Goal: Task Accomplishment & Management: Complete application form

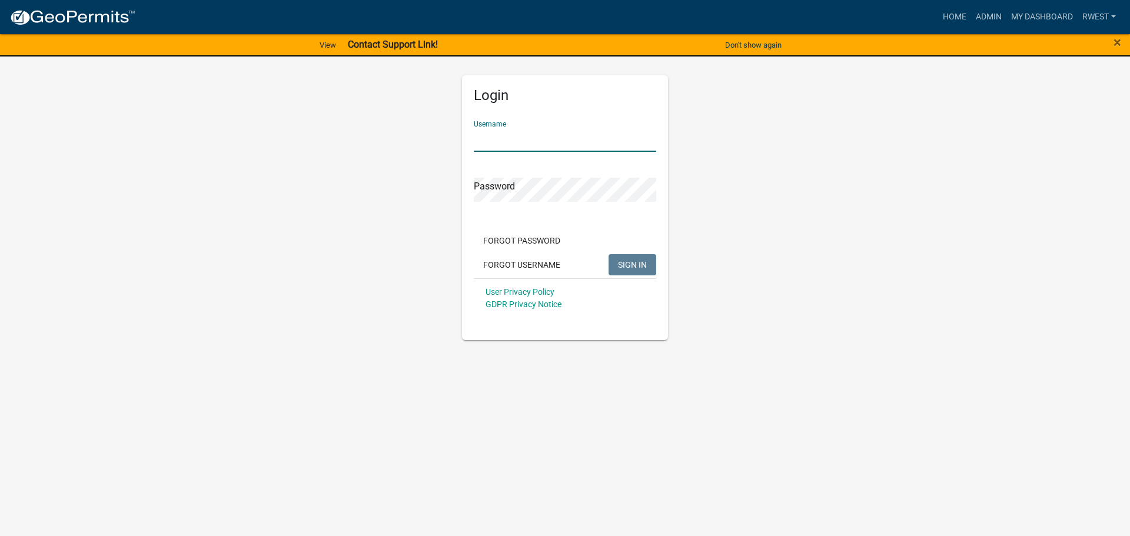
type input "rwest"
click at [608, 254] on button "SIGN IN" at bounding box center [632, 264] width 48 height 21
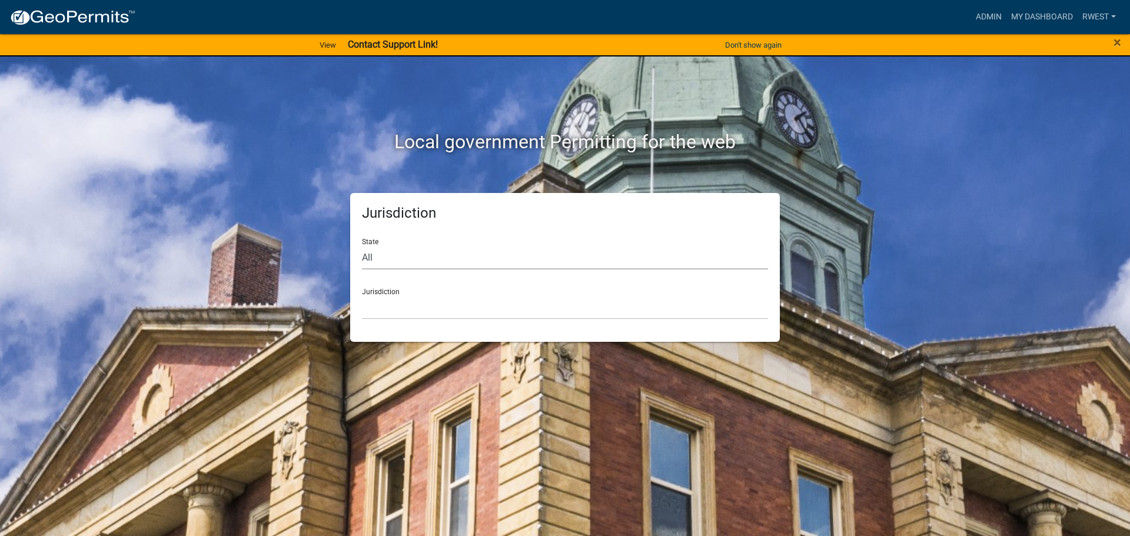
click at [388, 262] on select "All [US_STATE] [US_STATE] [US_STATE] [US_STATE] [US_STATE] [US_STATE] [US_STATE…" at bounding box center [565, 257] width 406 height 24
select select "[US_STATE]"
click at [362, 245] on select "All [US_STATE] [US_STATE] [US_STATE] [US_STATE] [US_STATE] [US_STATE] [US_STATE…" at bounding box center [565, 257] width 406 height 24
drag, startPoint x: 391, startPoint y: 268, endPoint x: 398, endPoint y: 318, distance: 51.1
click at [395, 311] on select "[GEOGRAPHIC_DATA], [US_STATE][PERSON_NAME][GEOGRAPHIC_DATA], [US_STATE][PERSON_…" at bounding box center [565, 307] width 406 height 24
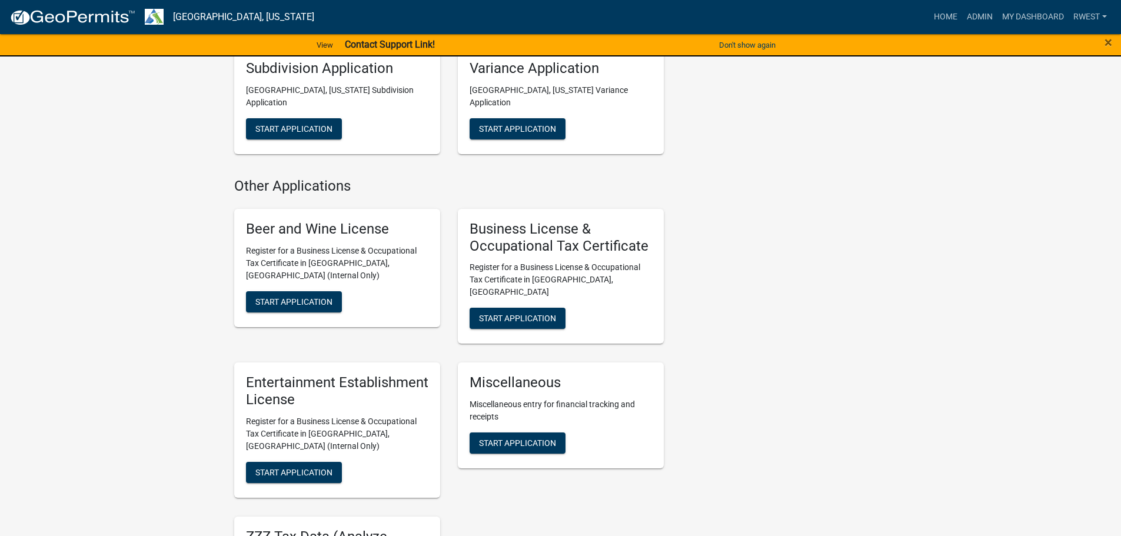
scroll to position [883, 0]
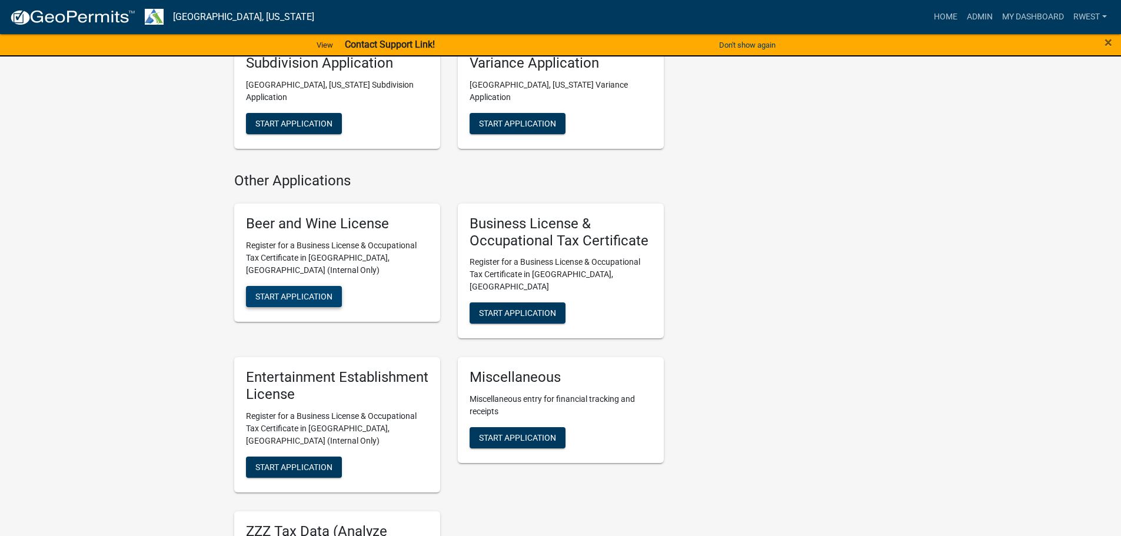
click at [292, 291] on span "Start Application" at bounding box center [293, 295] width 77 height 9
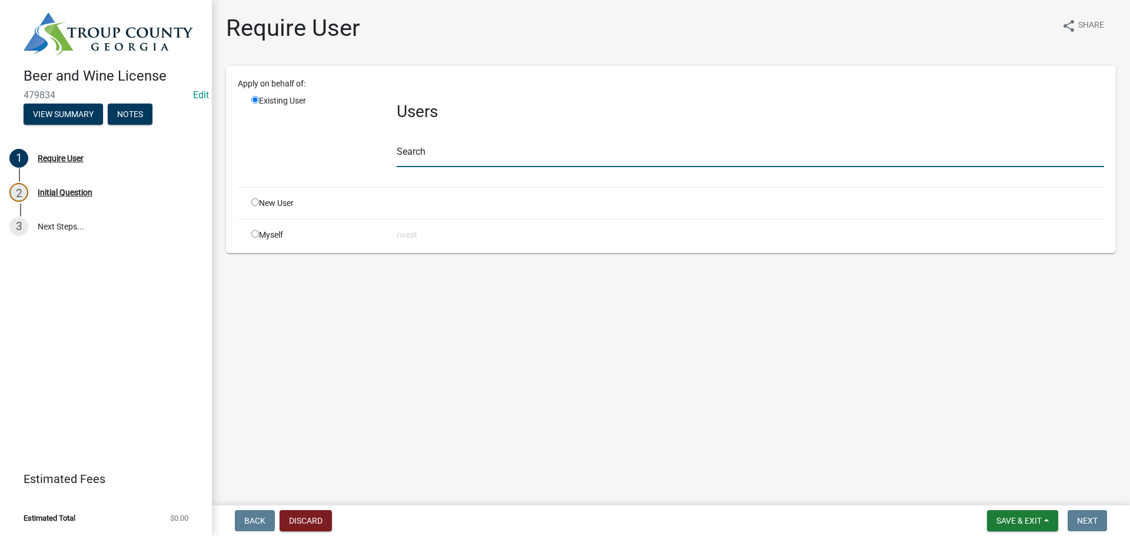
click at [423, 156] on input "text" at bounding box center [750, 155] width 707 height 24
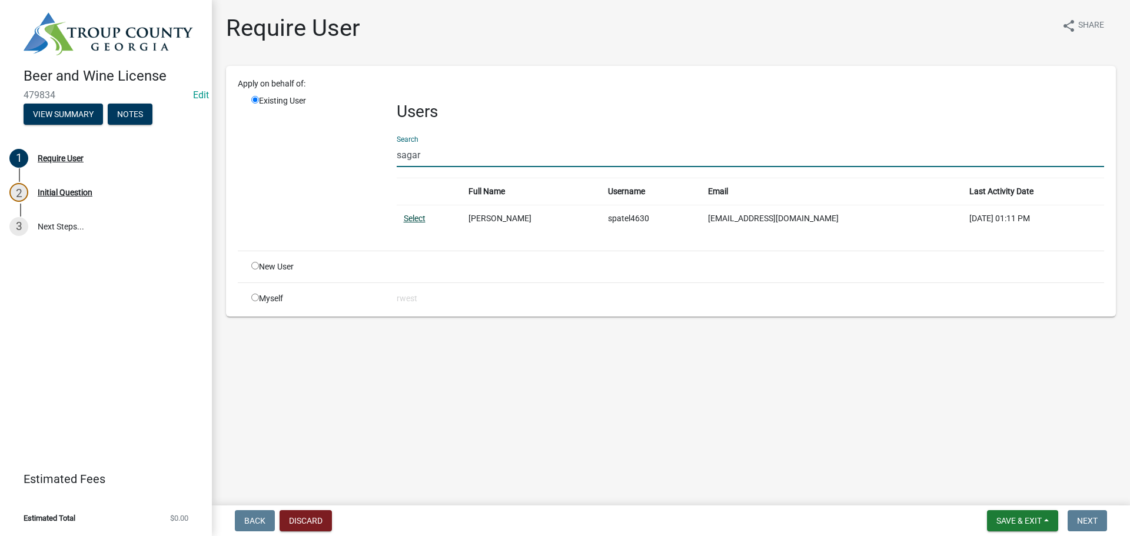
type input "sagar"
click at [408, 218] on link "Select" at bounding box center [415, 218] width 22 height 9
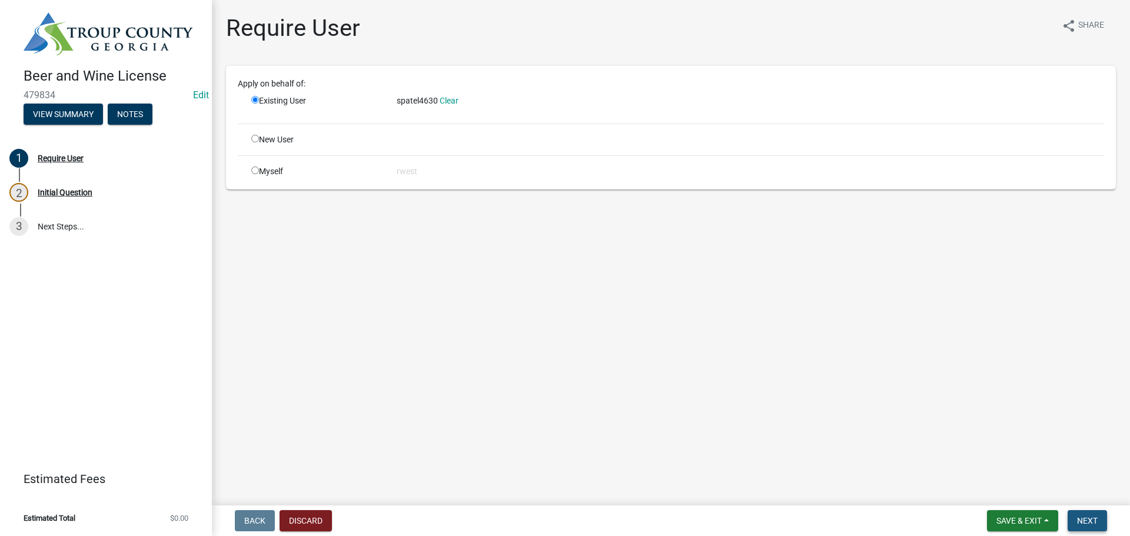
click at [1096, 520] on span "Next" at bounding box center [1087, 520] width 21 height 9
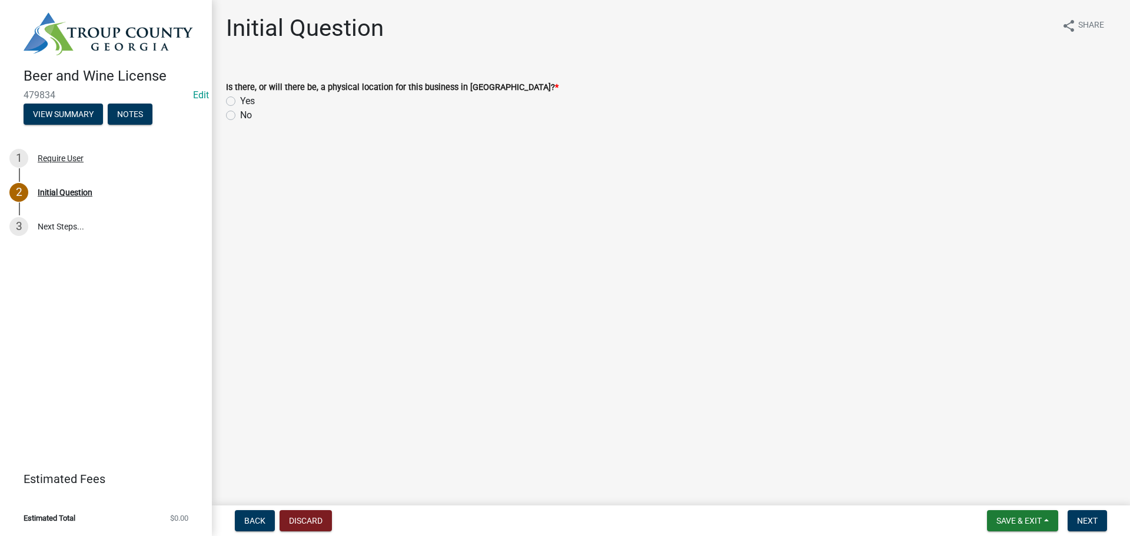
click at [240, 101] on label "Yes" at bounding box center [247, 101] width 15 height 14
click at [240, 101] on input "Yes" at bounding box center [244, 98] width 8 height 8
radio input "true"
click at [1096, 517] on span "Next" at bounding box center [1087, 520] width 21 height 9
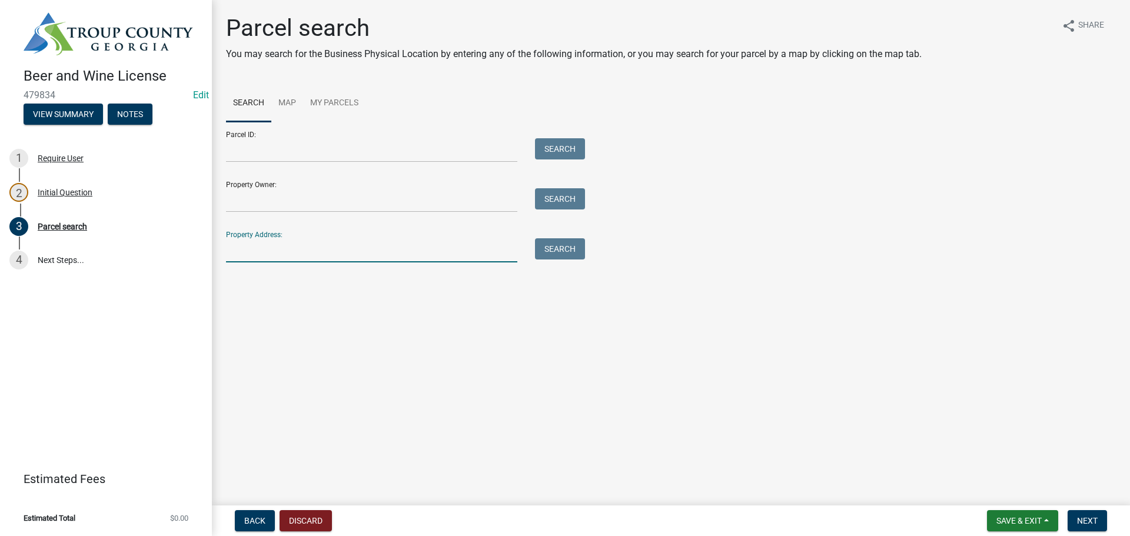
click at [262, 249] on input "Property Address:" at bounding box center [371, 250] width 291 height 24
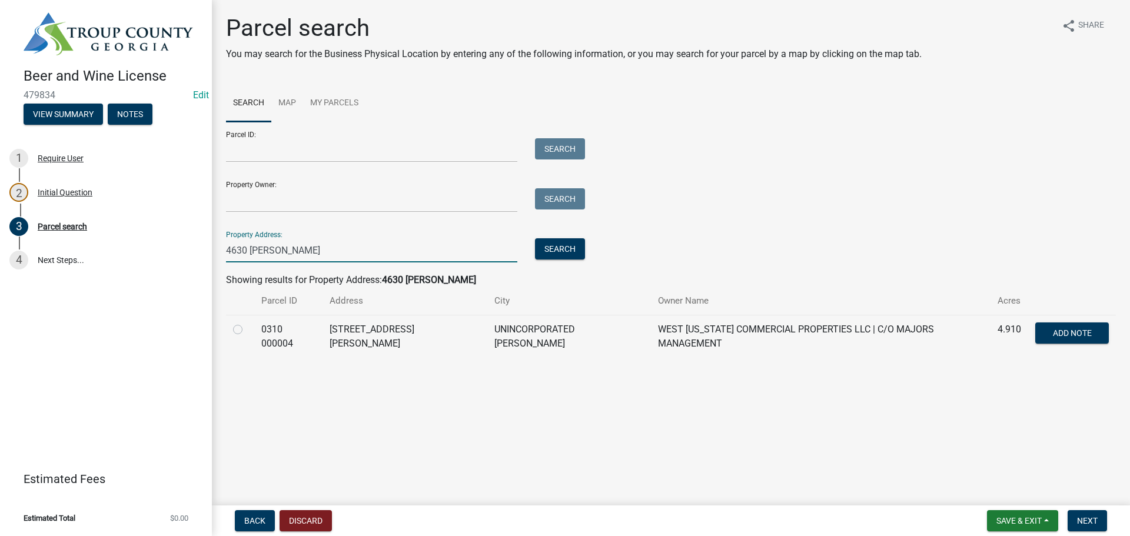
type input "4630 [PERSON_NAME]"
click at [247, 322] on label at bounding box center [247, 322] width 0 height 0
click at [247, 329] on 000004 "radio" at bounding box center [251, 326] width 8 height 8
radio 000004 "true"
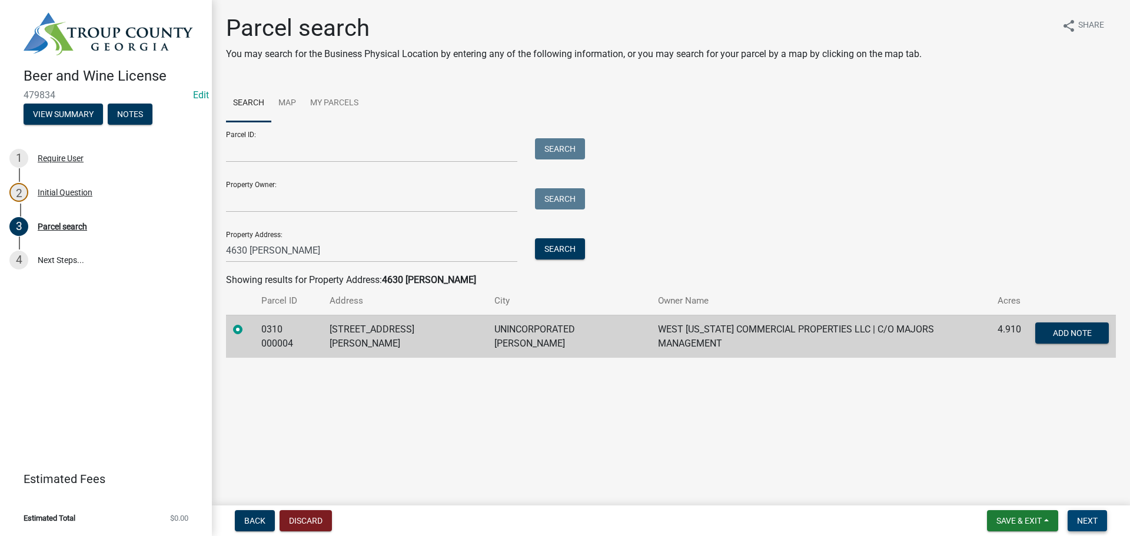
click at [1097, 521] on span "Next" at bounding box center [1087, 520] width 21 height 9
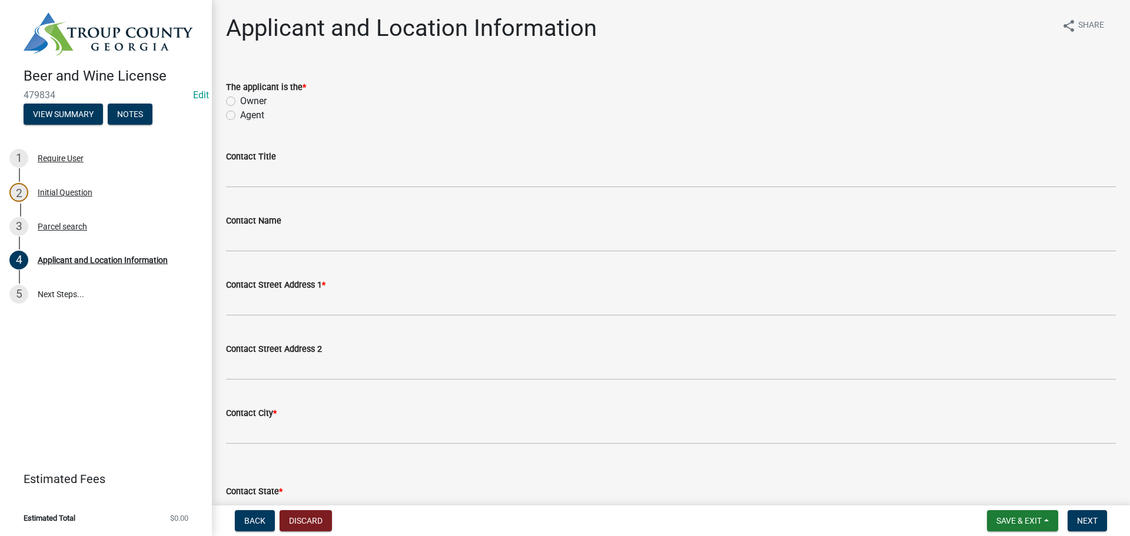
click at [235, 101] on div "Owner" at bounding box center [671, 101] width 890 height 14
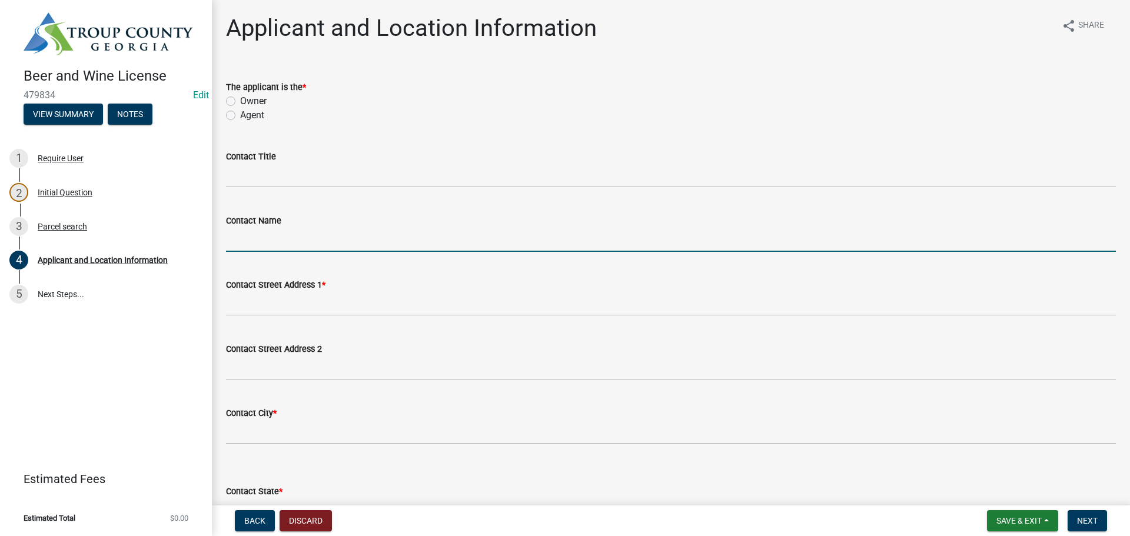
click at [278, 242] on input "Contact Name" at bounding box center [671, 240] width 890 height 24
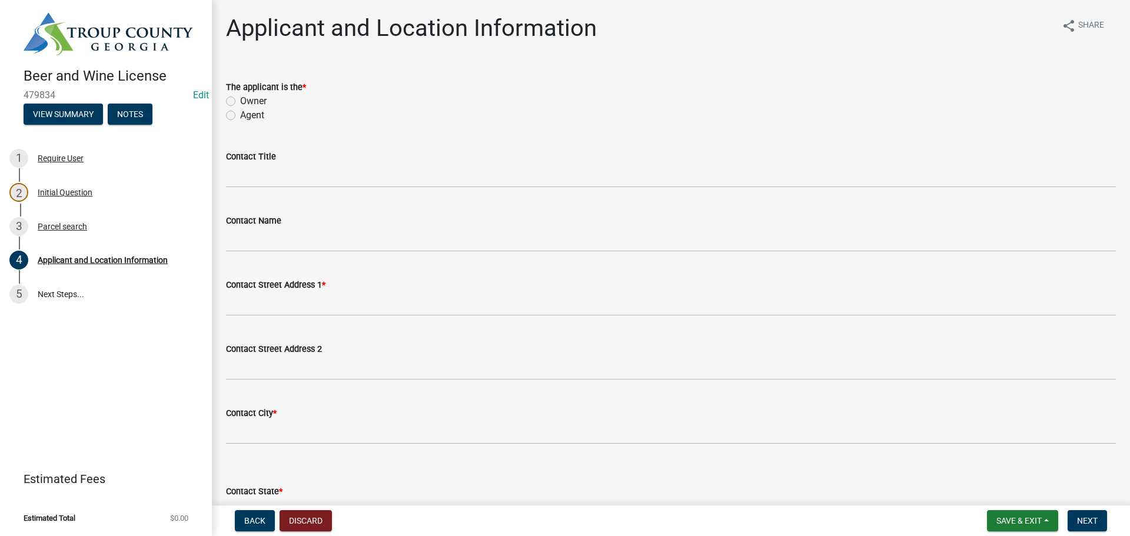
drag, startPoint x: 228, startPoint y: 102, endPoint x: 233, endPoint y: 116, distance: 14.5
click at [240, 105] on label "Owner" at bounding box center [253, 101] width 26 height 14
click at [240, 102] on input "Owner" at bounding box center [244, 98] width 8 height 8
radio input "true"
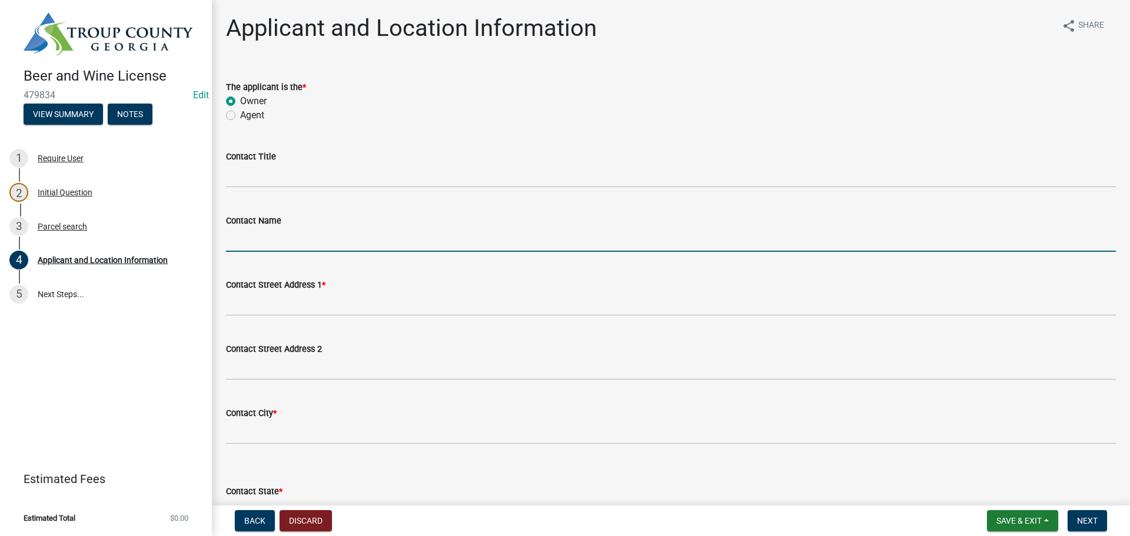
click at [262, 246] on input "Contact Name" at bounding box center [671, 240] width 890 height 24
type input "[PERSON_NAME]"
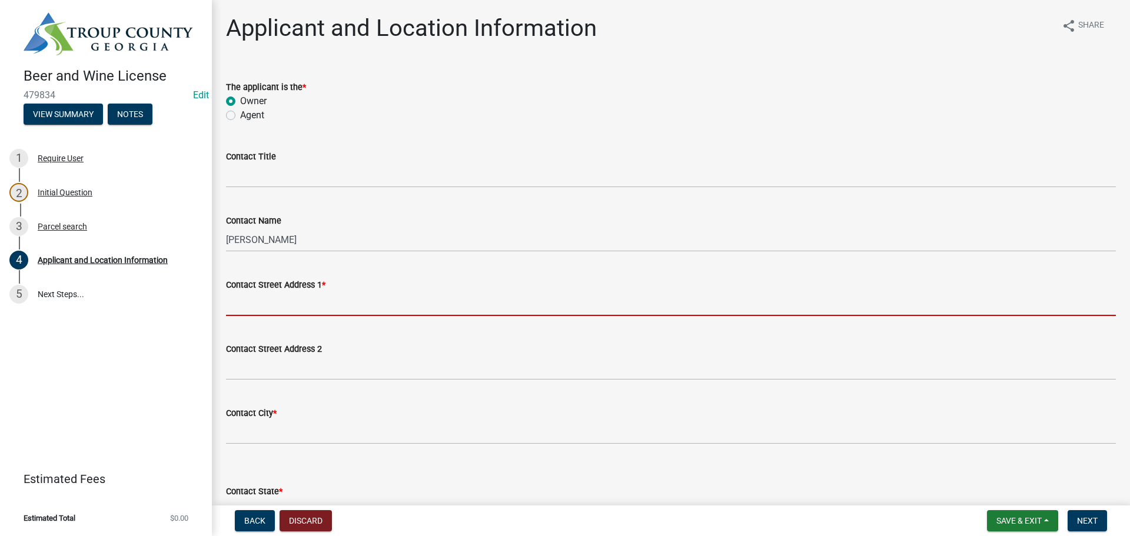
click at [236, 308] on input "Contact Street Address 1 *" at bounding box center [671, 304] width 890 height 24
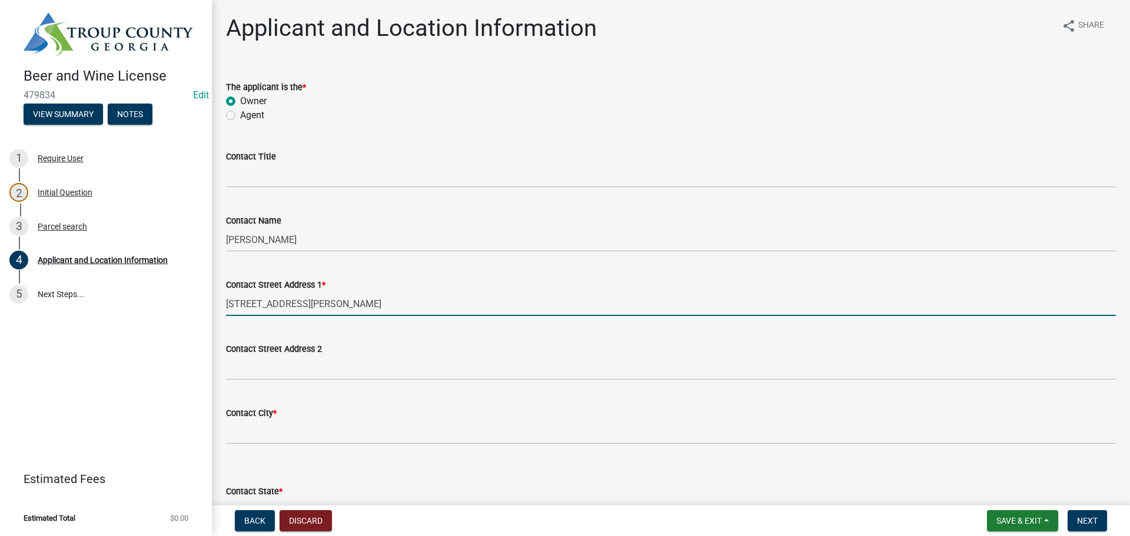
type input "[STREET_ADDRESS][PERSON_NAME]"
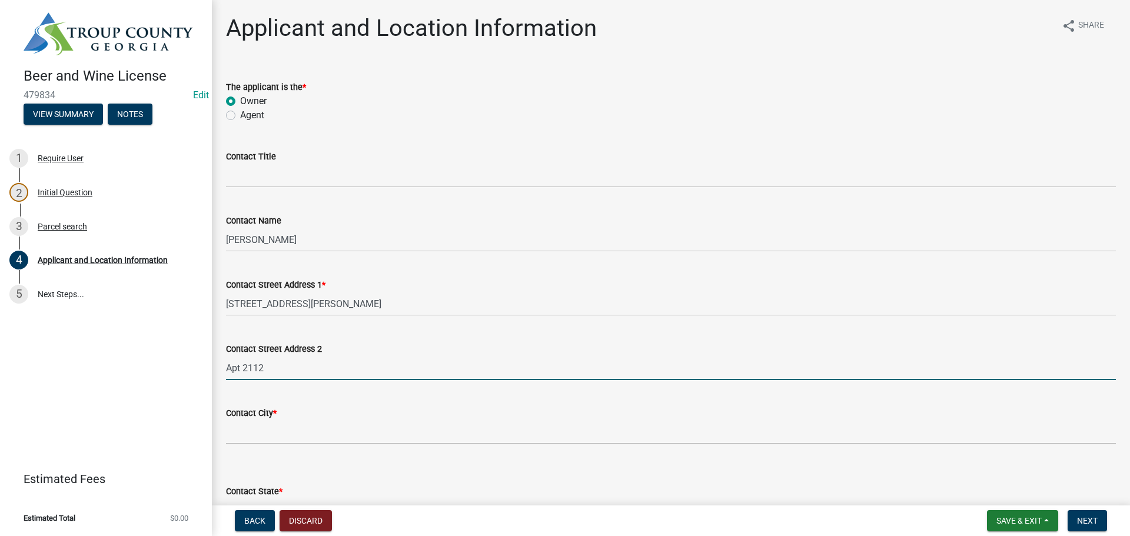
type input "Apt 2112"
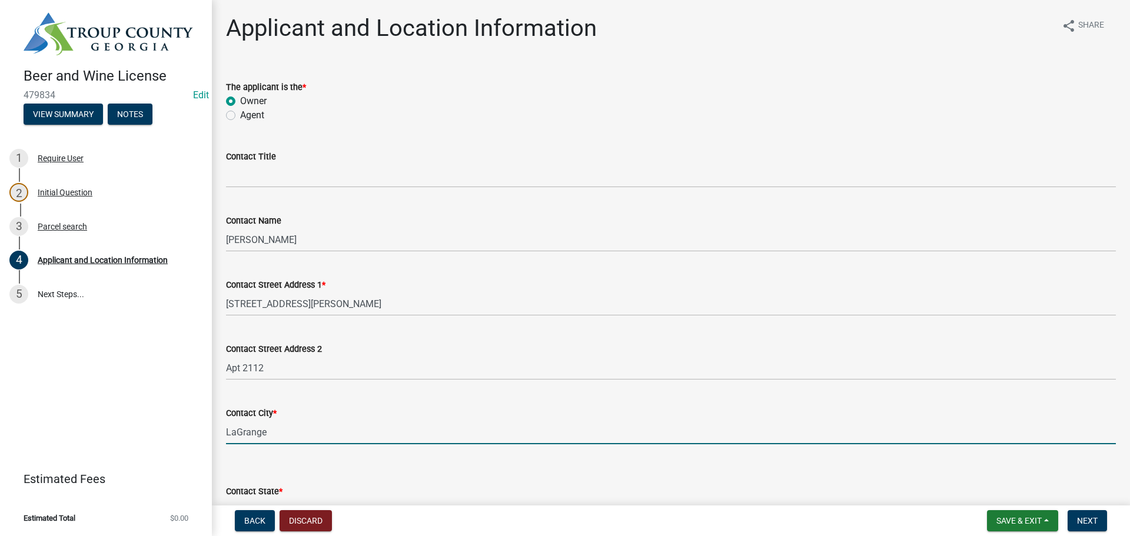
type input "LaGrange"
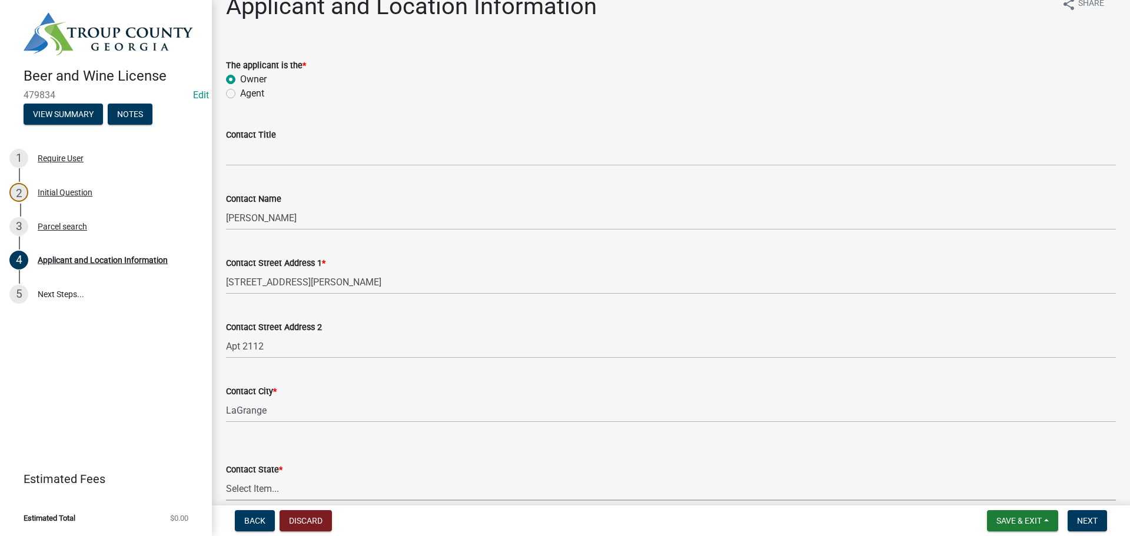
select select "GA"
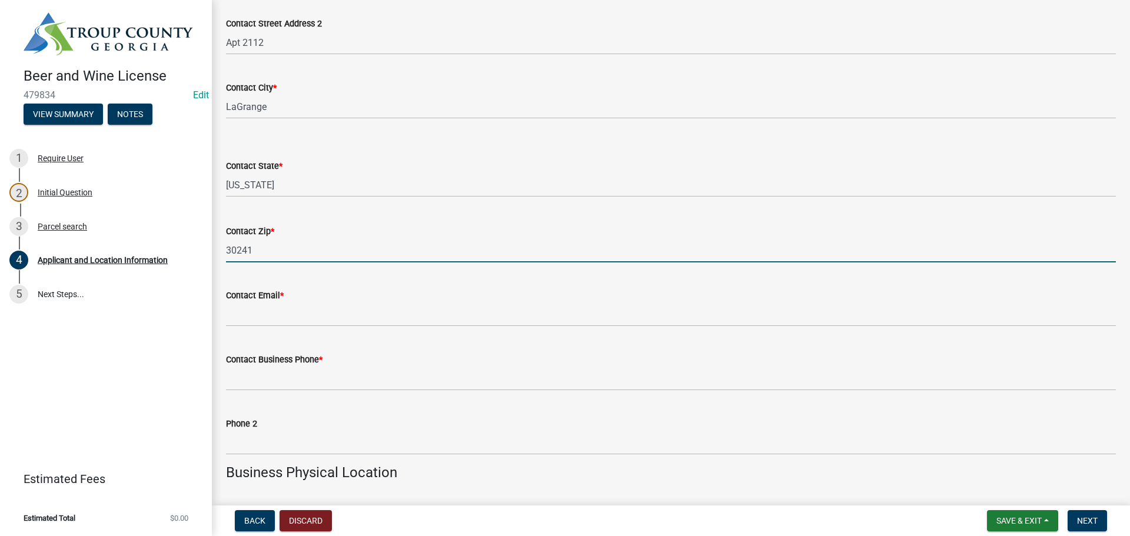
type input "30241"
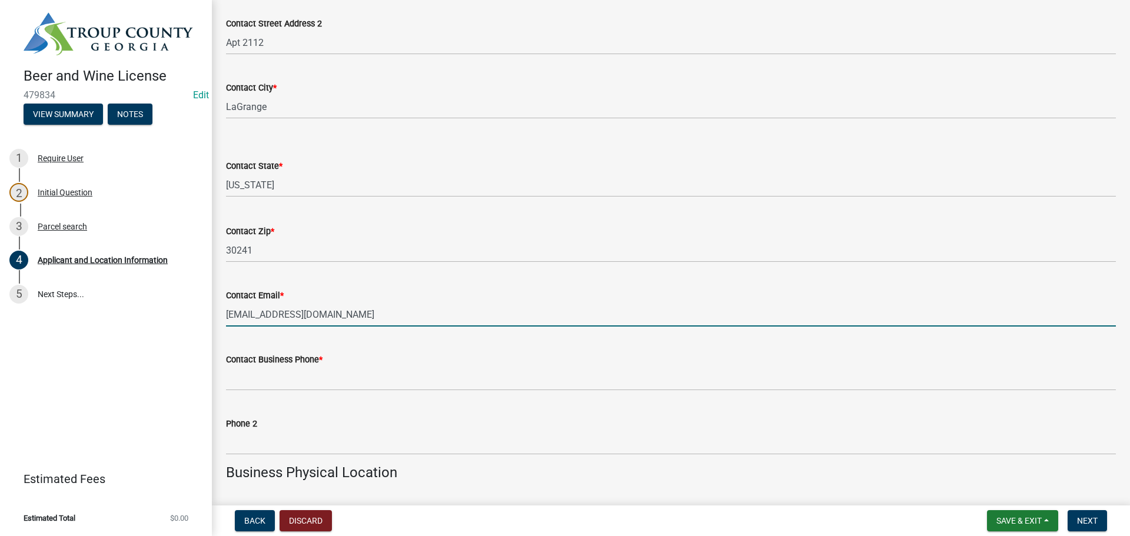
type input "[EMAIL_ADDRESS][DOMAIN_NAME]"
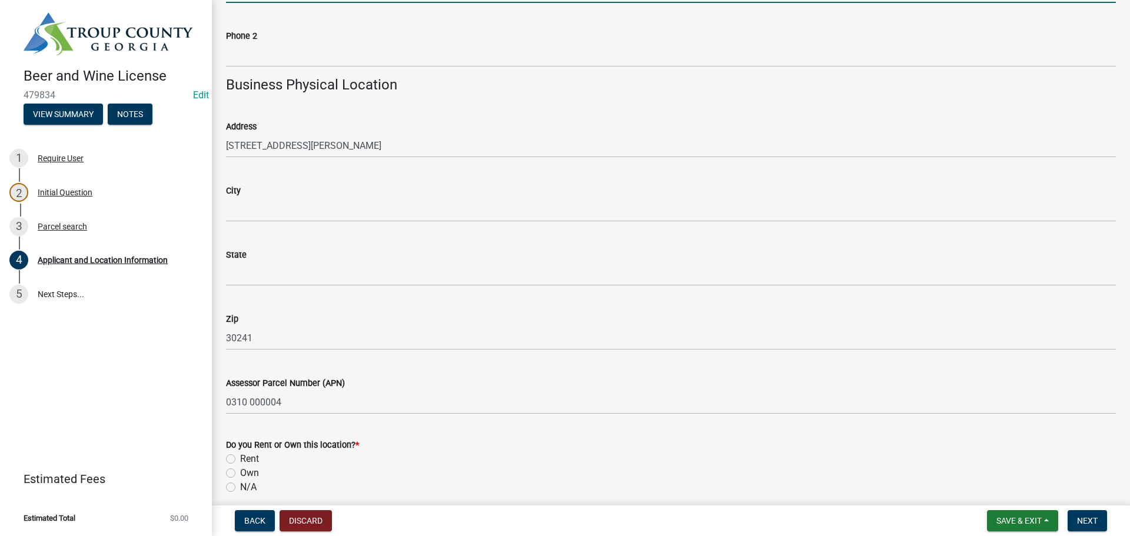
scroll to position [737, 0]
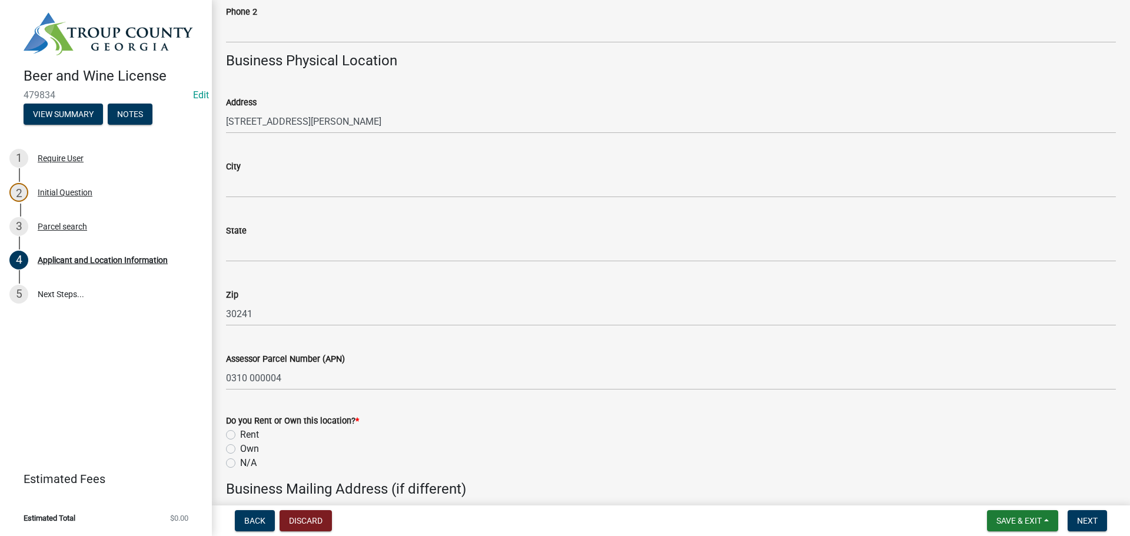
type input "[PHONE_NUMBER]"
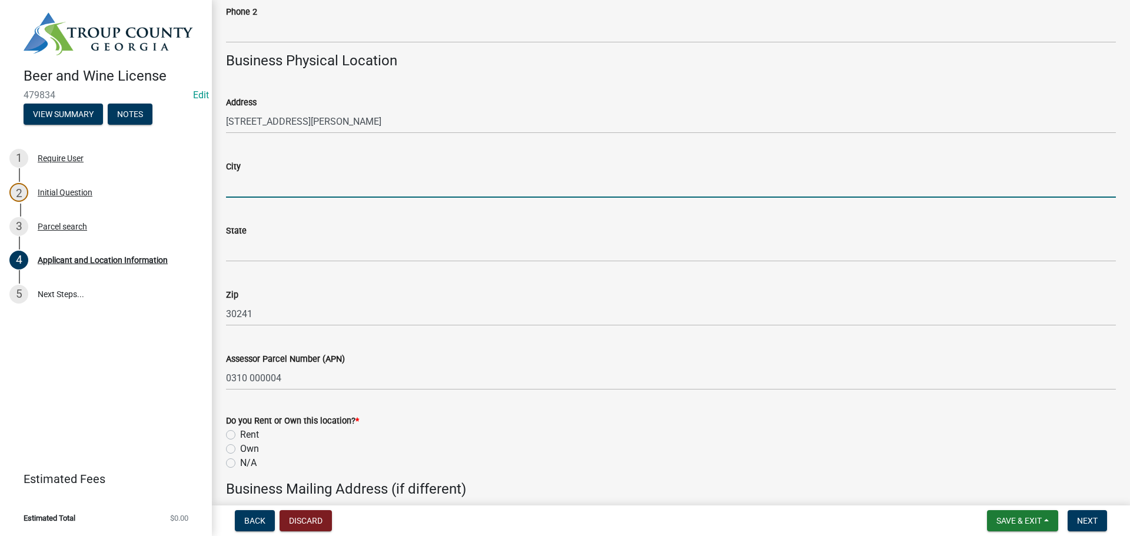
click at [249, 178] on input "City" at bounding box center [671, 186] width 890 height 24
type input "LaGrange"
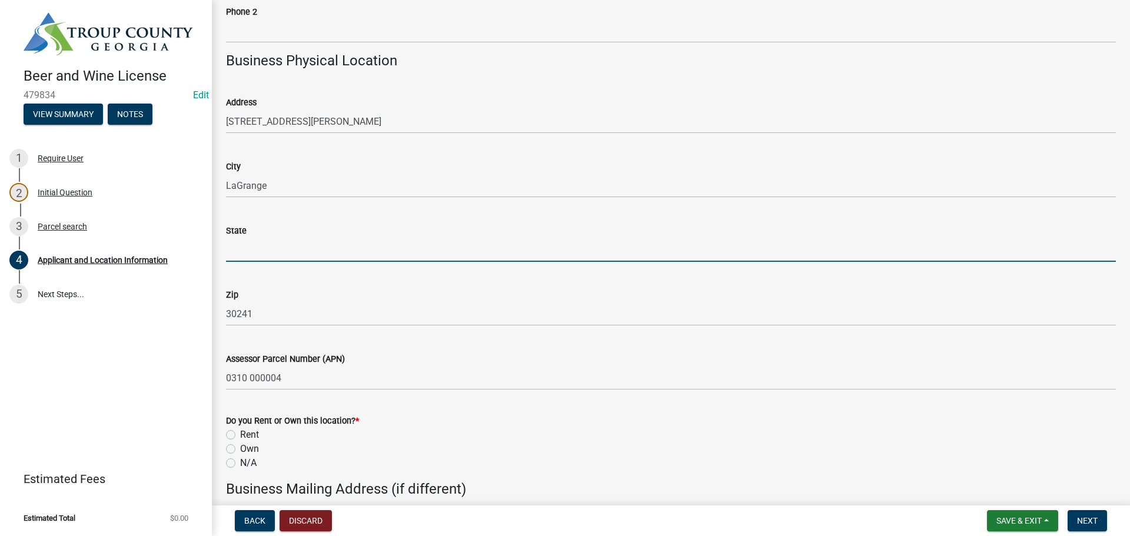
click at [264, 251] on input "State" at bounding box center [671, 250] width 890 height 24
type input "GA"
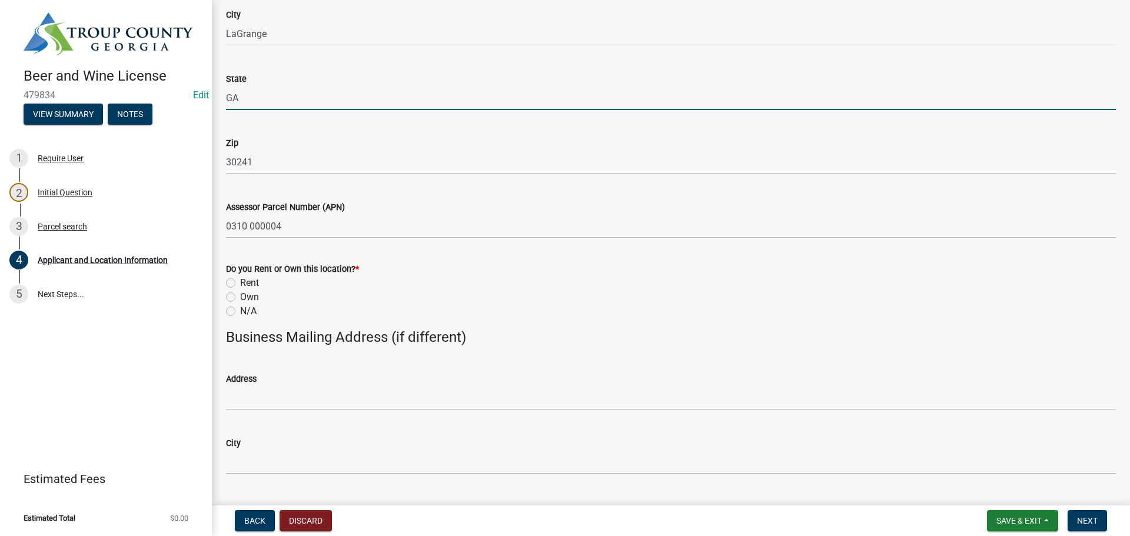
scroll to position [914, 0]
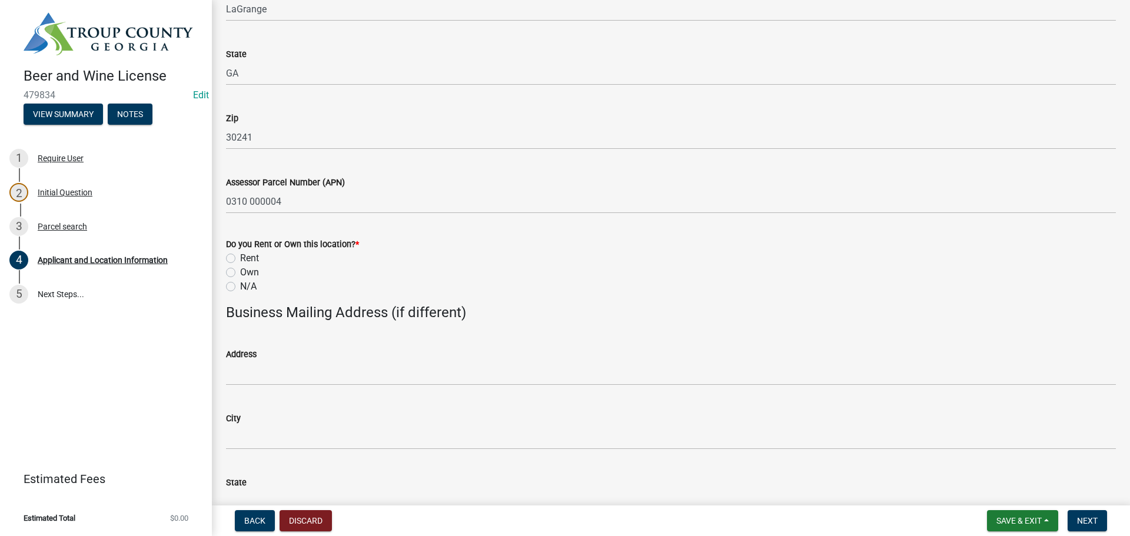
drag, startPoint x: 232, startPoint y: 257, endPoint x: 251, endPoint y: 257, distance: 19.4
click at [240, 257] on label "Rent" at bounding box center [249, 258] width 19 height 14
click at [240, 257] on input "Rent" at bounding box center [244, 255] width 8 height 8
radio input "true"
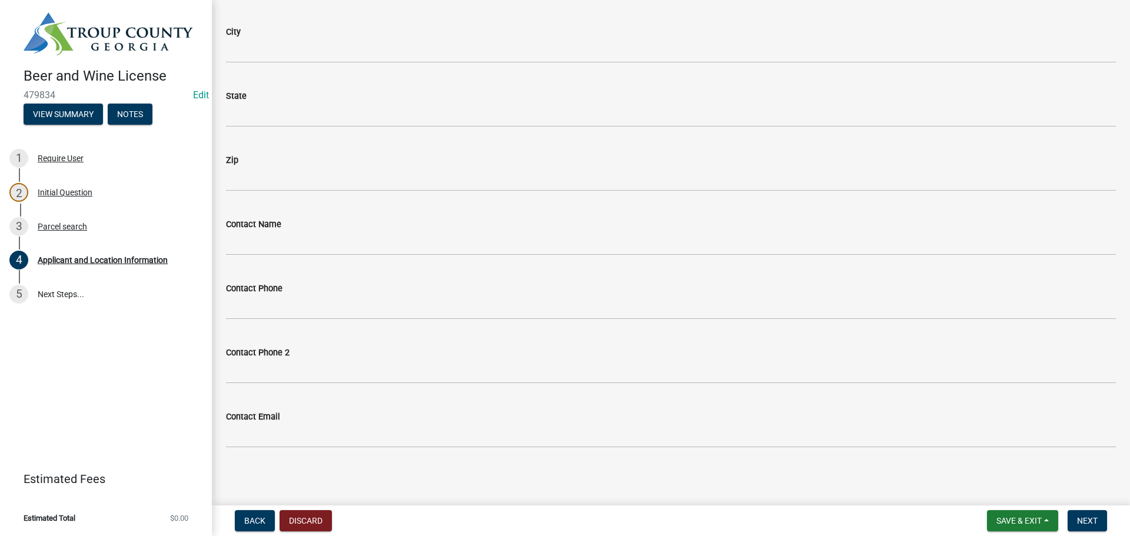
scroll to position [1303, 0]
click at [1090, 518] on span "Next" at bounding box center [1087, 520] width 21 height 9
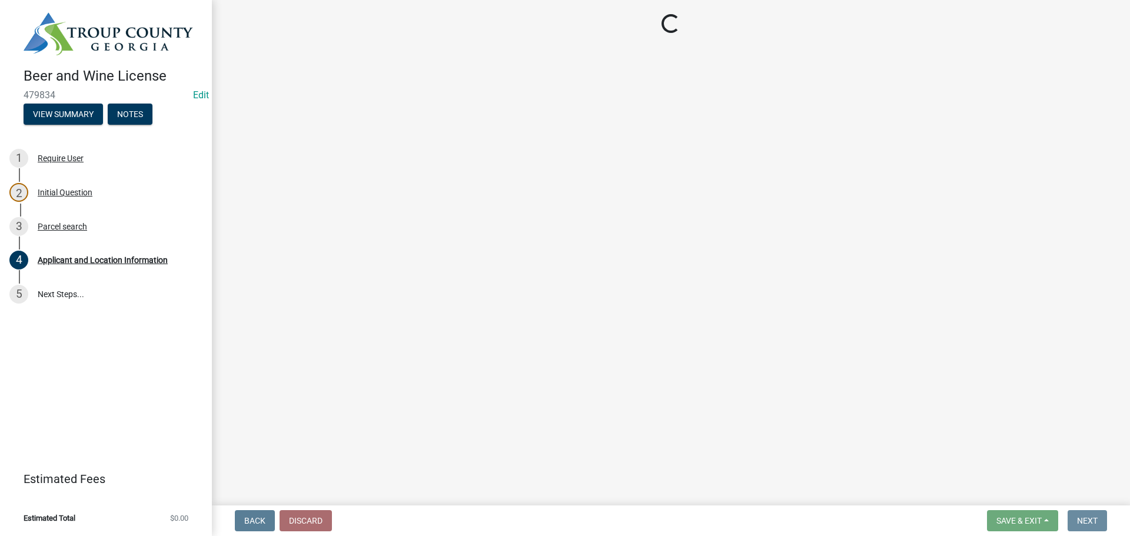
scroll to position [0, 0]
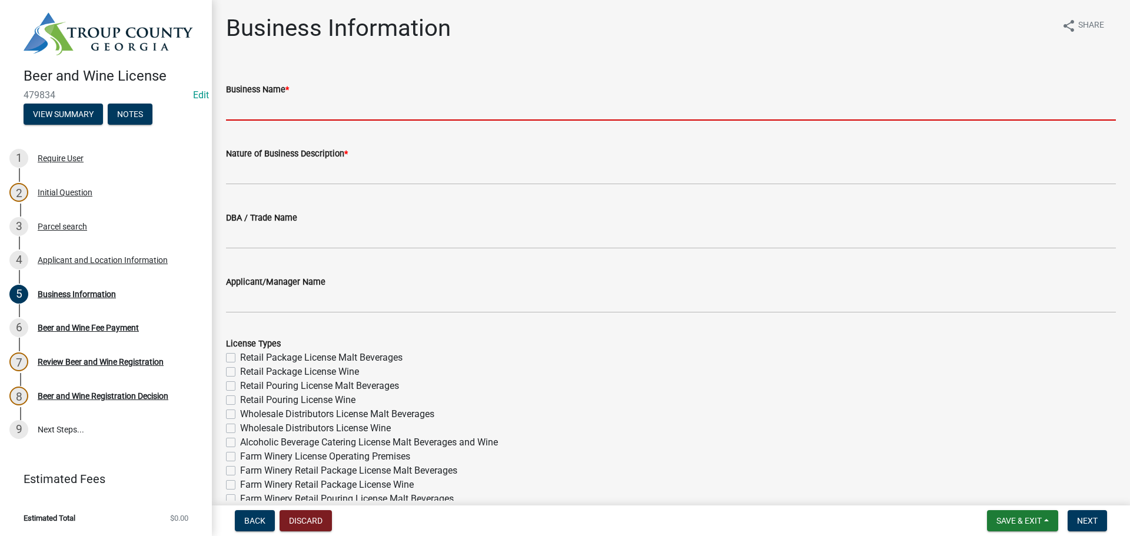
click at [255, 108] on input "Business Name *" at bounding box center [671, 108] width 890 height 24
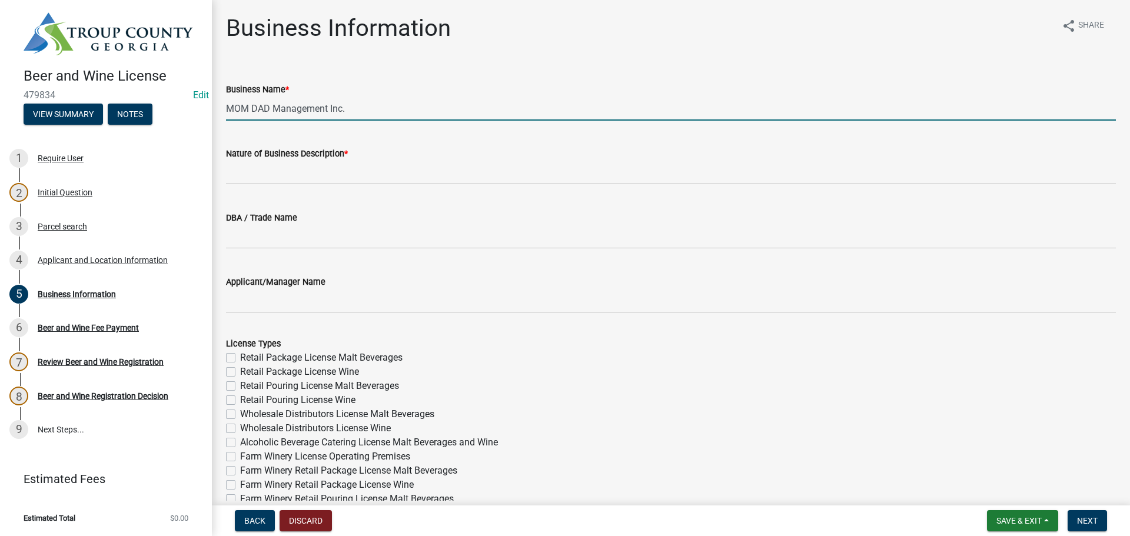
type input "MOM DAD Management Inc."
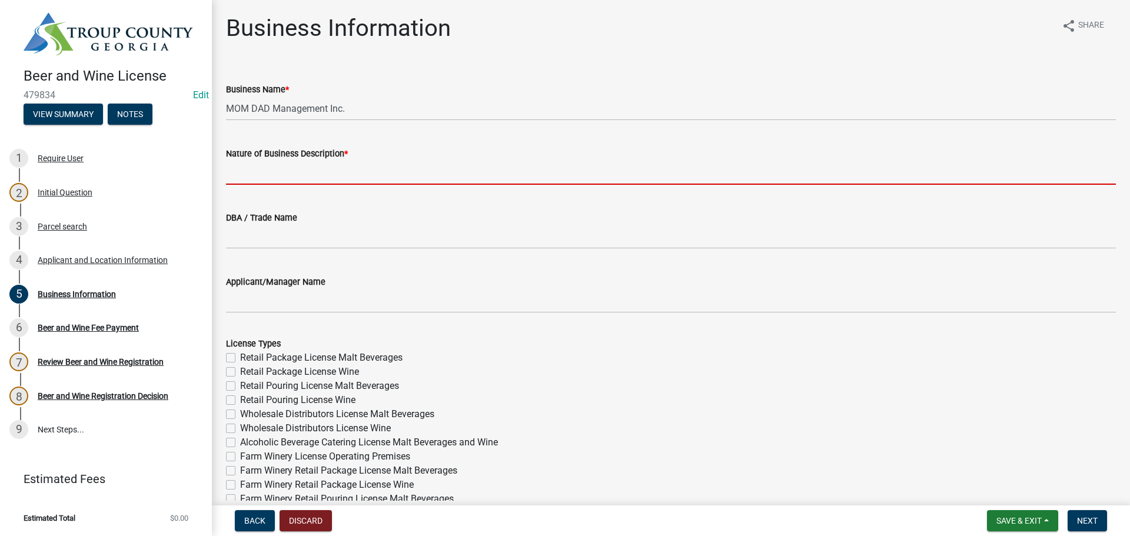
click at [241, 171] on input "Nature of Business Description *" at bounding box center [671, 173] width 890 height 24
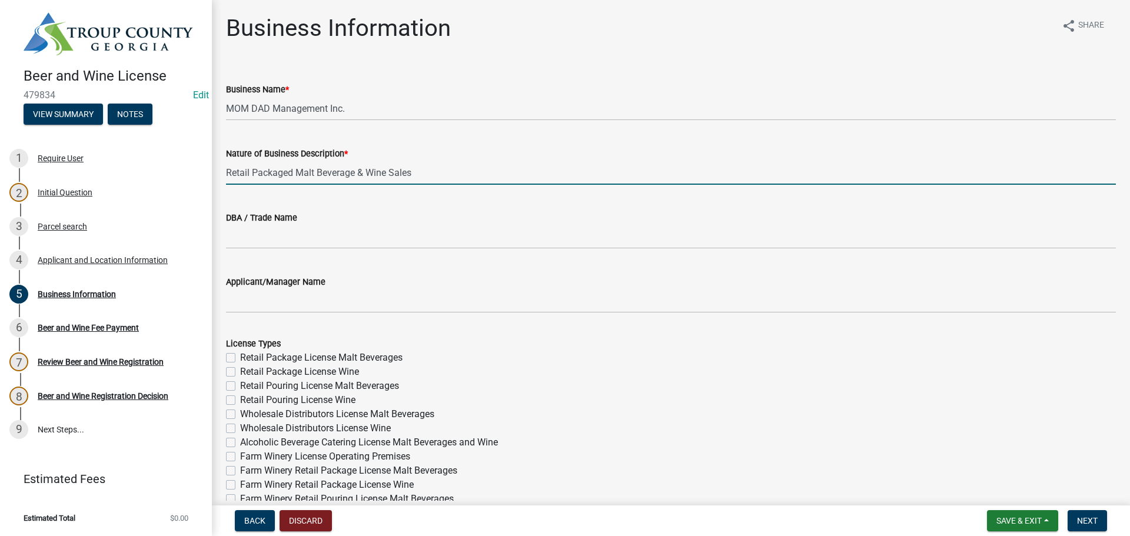
type input "Retail Packaged Malt Beverage & Wine Sales"
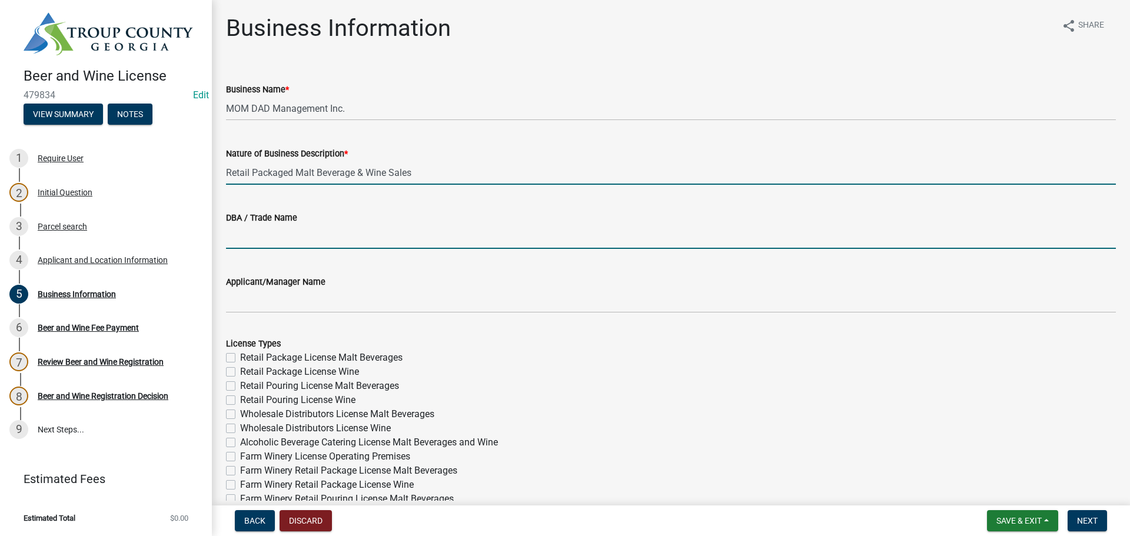
click at [240, 238] on input "DBA / Trade Name" at bounding box center [671, 237] width 890 height 24
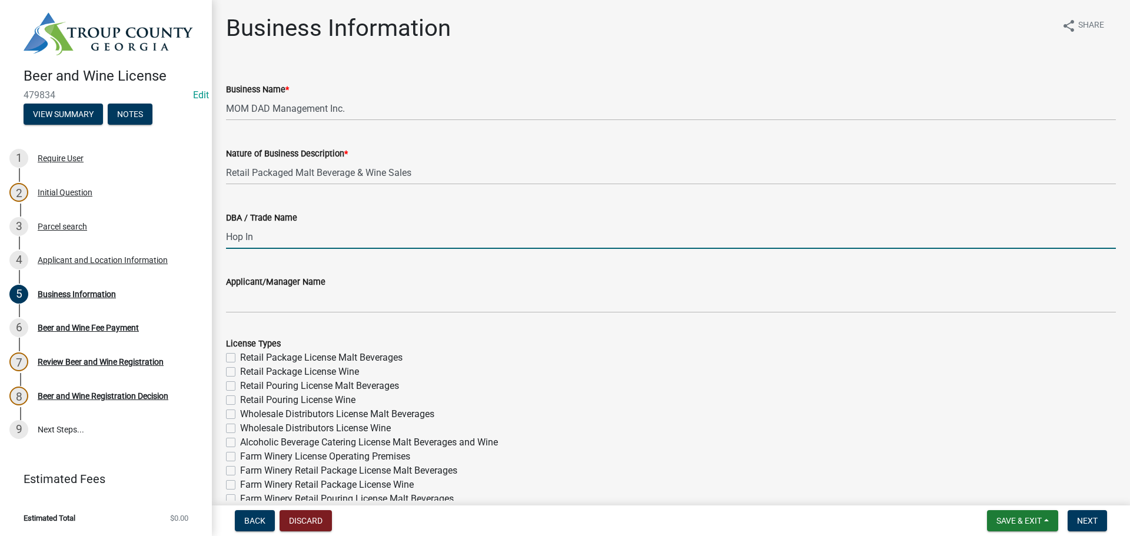
type input "Hop In"
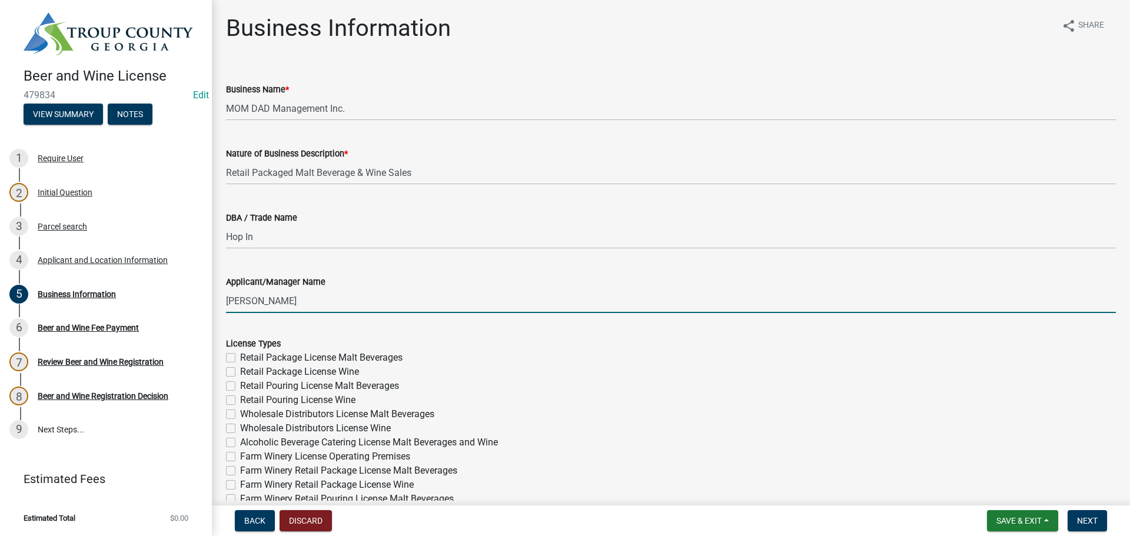
type input "[PERSON_NAME]"
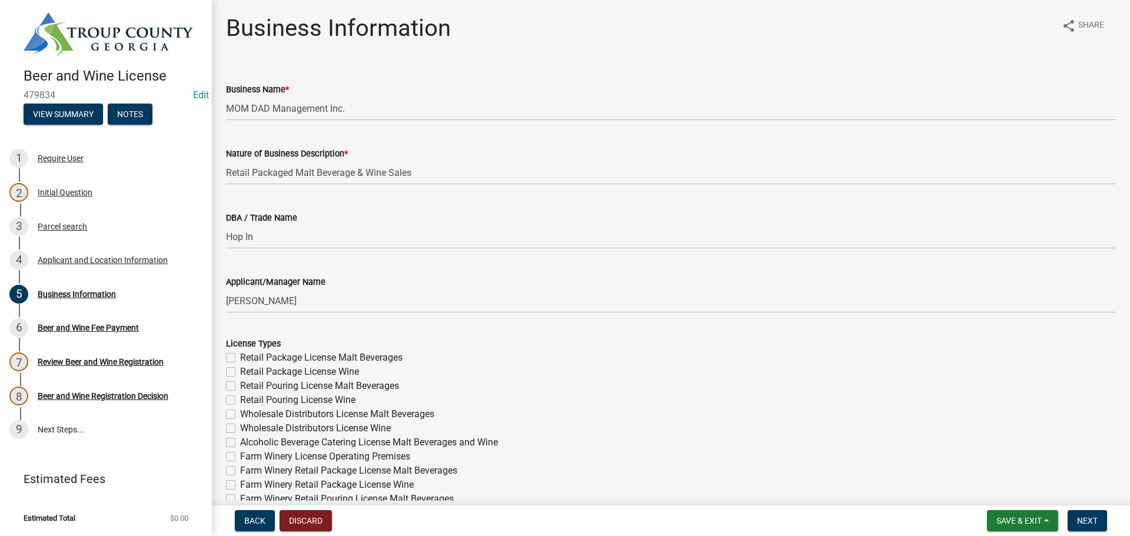
click at [240, 356] on label "Retail Package License Malt Beverages" at bounding box center [321, 358] width 162 height 14
click at [240, 356] on input "Retail Package License Malt Beverages" at bounding box center [244, 355] width 8 height 8
checkbox input "true"
checkbox input "false"
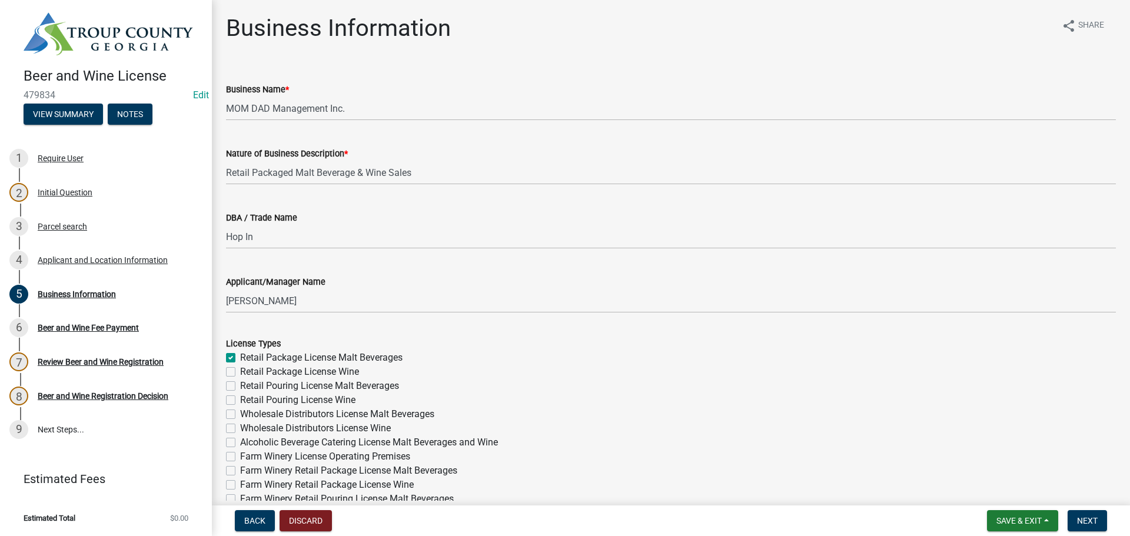
checkbox input "false"
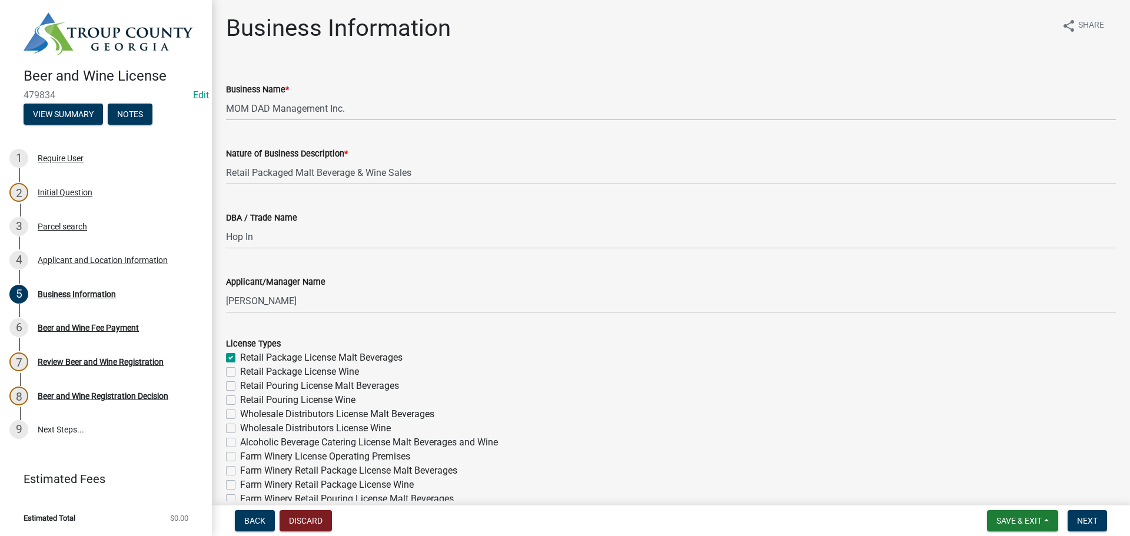
checkbox input "false"
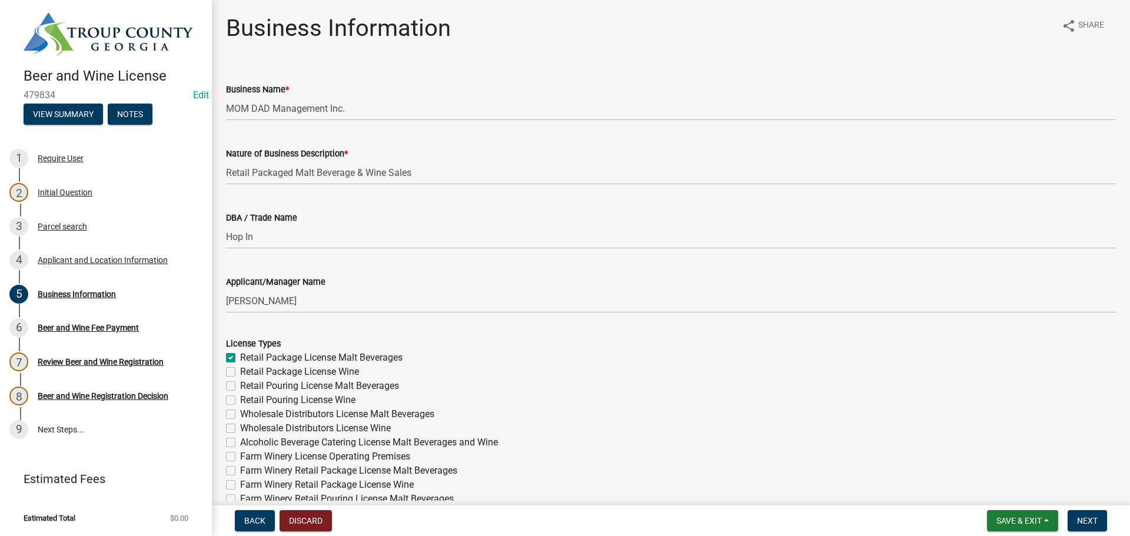
click at [240, 375] on label "Retail Package License Wine" at bounding box center [299, 372] width 119 height 14
click at [240, 372] on input "Retail Package License Wine" at bounding box center [244, 369] width 8 height 8
checkbox input "true"
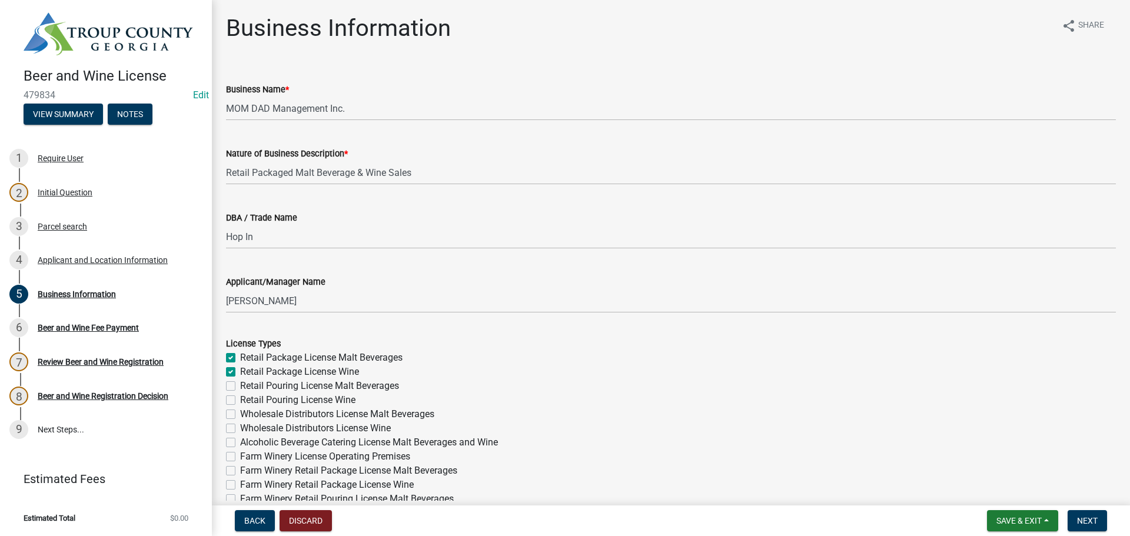
checkbox input "false"
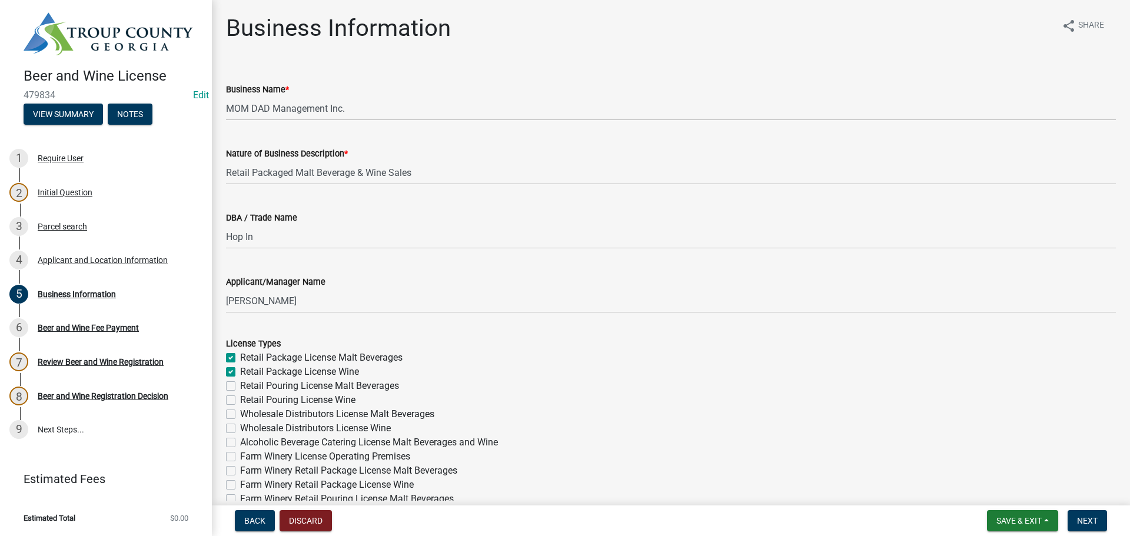
checkbox input "false"
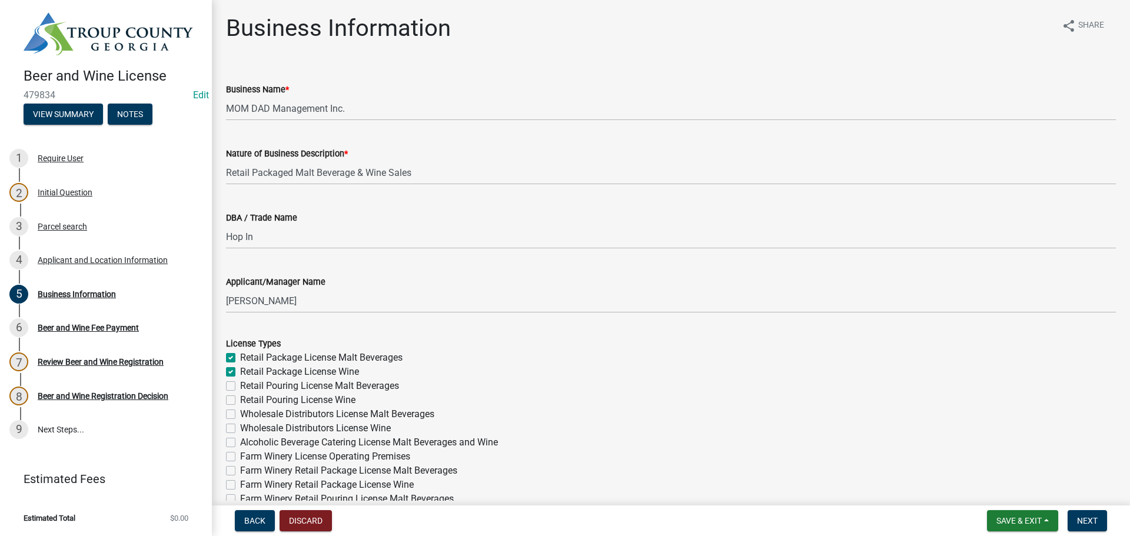
checkbox input "false"
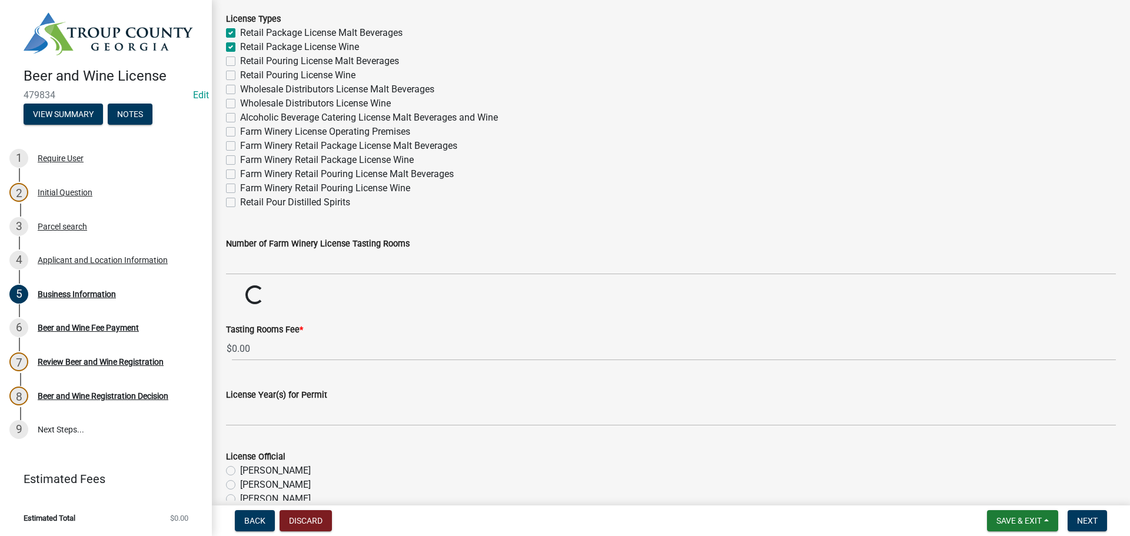
scroll to position [353, 0]
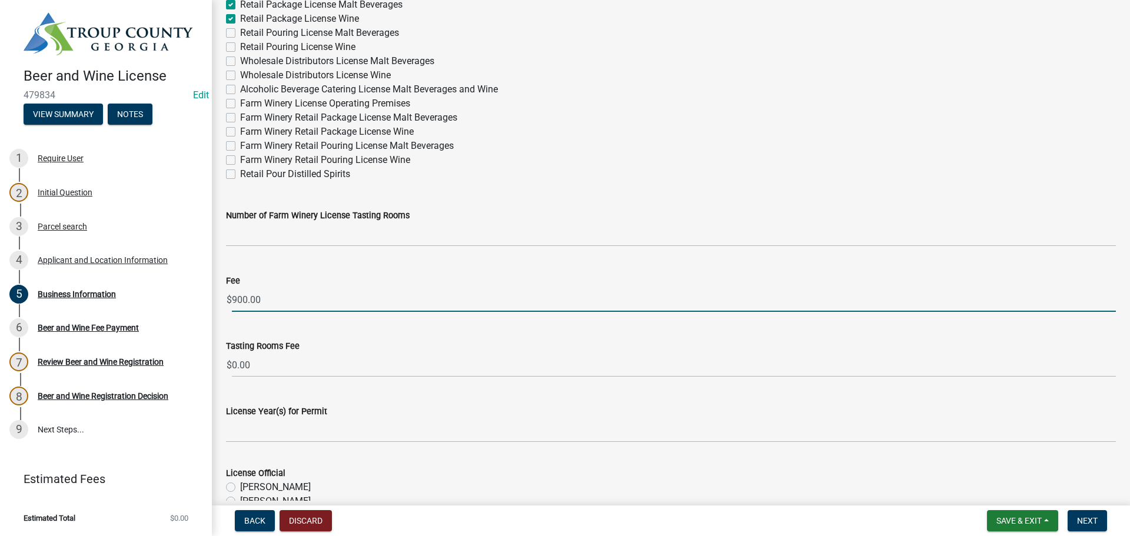
drag, startPoint x: 252, startPoint y: 296, endPoint x: 235, endPoint y: 296, distance: 17.7
click at [231, 298] on div "$ 900.00" at bounding box center [671, 300] width 890 height 24
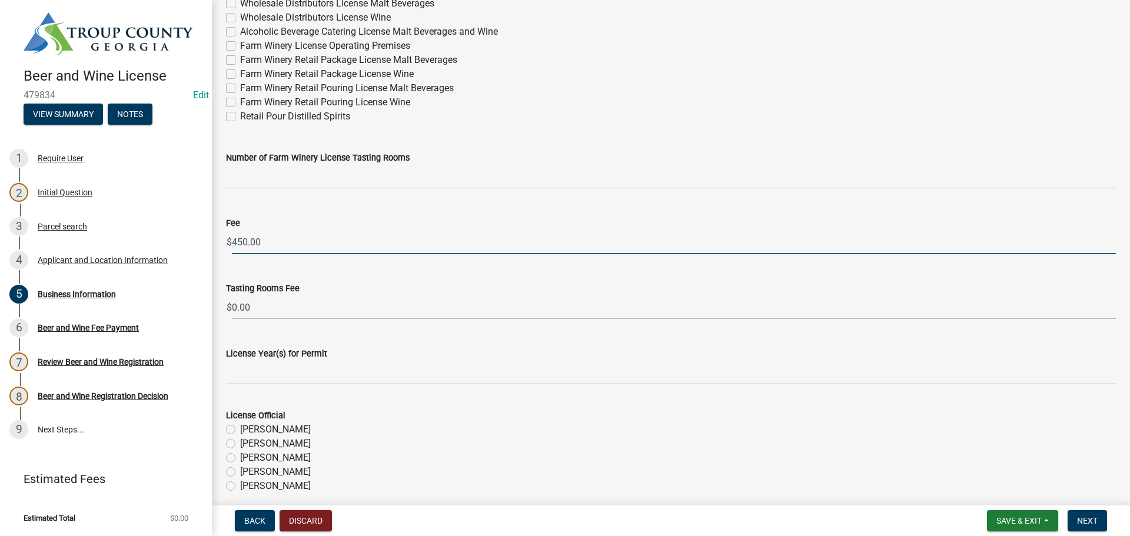
scroll to position [460, 0]
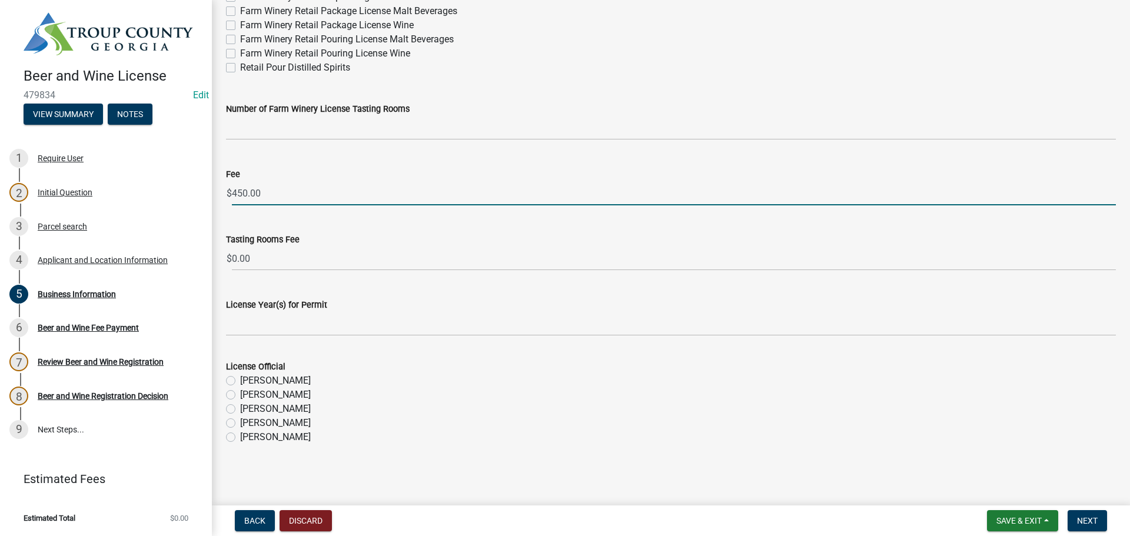
type input "450.00"
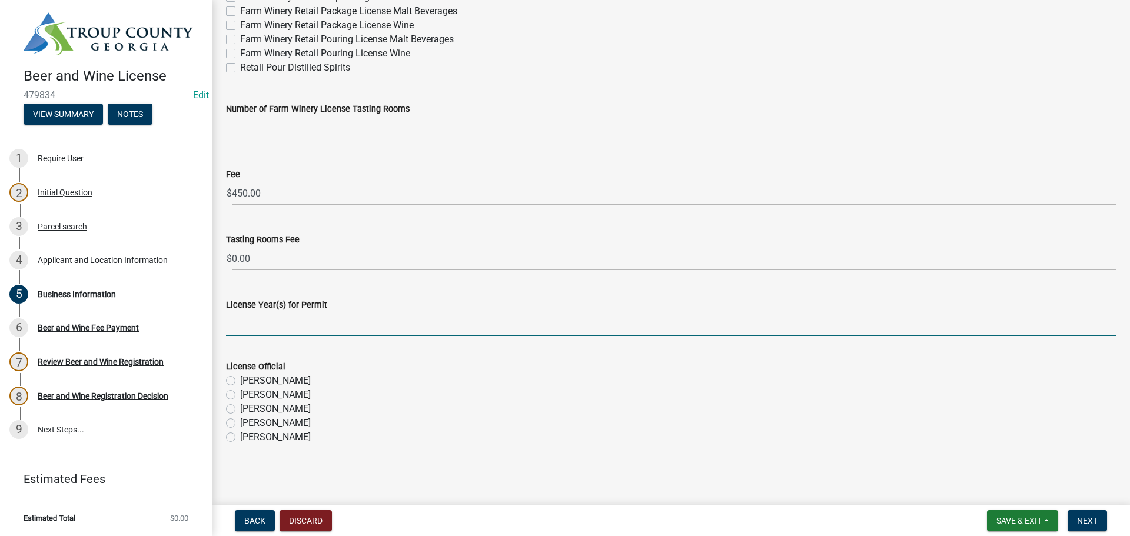
click at [310, 320] on input "License Year(s) for Permit" at bounding box center [671, 324] width 890 height 24
type input "2025"
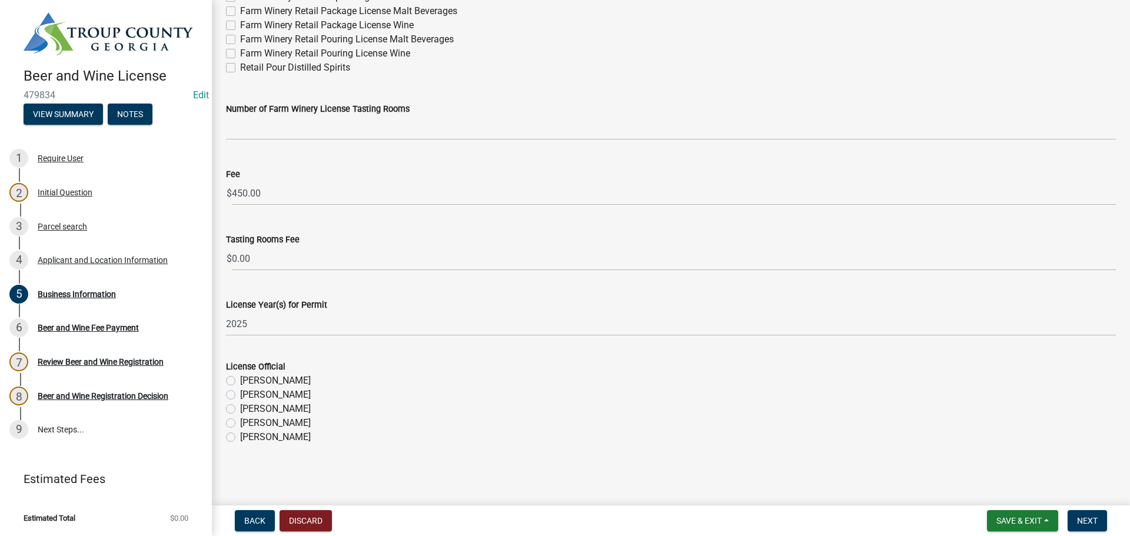
click at [240, 425] on label "[PERSON_NAME]" at bounding box center [275, 423] width 71 height 14
click at [240, 424] on input "[PERSON_NAME]" at bounding box center [244, 420] width 8 height 8
radio input "true"
click at [1088, 527] on button "Next" at bounding box center [1086, 520] width 39 height 21
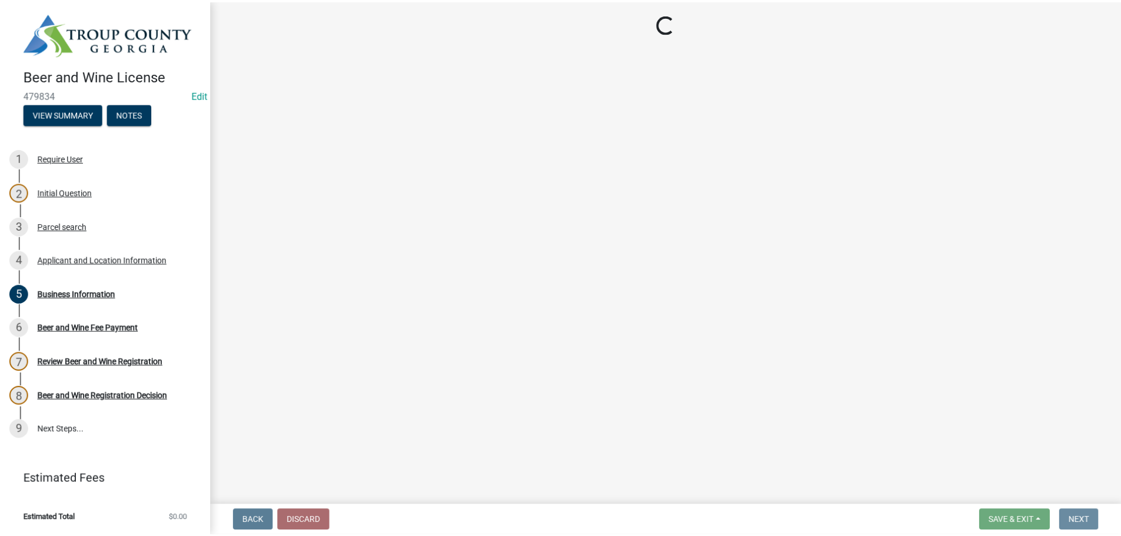
scroll to position [0, 0]
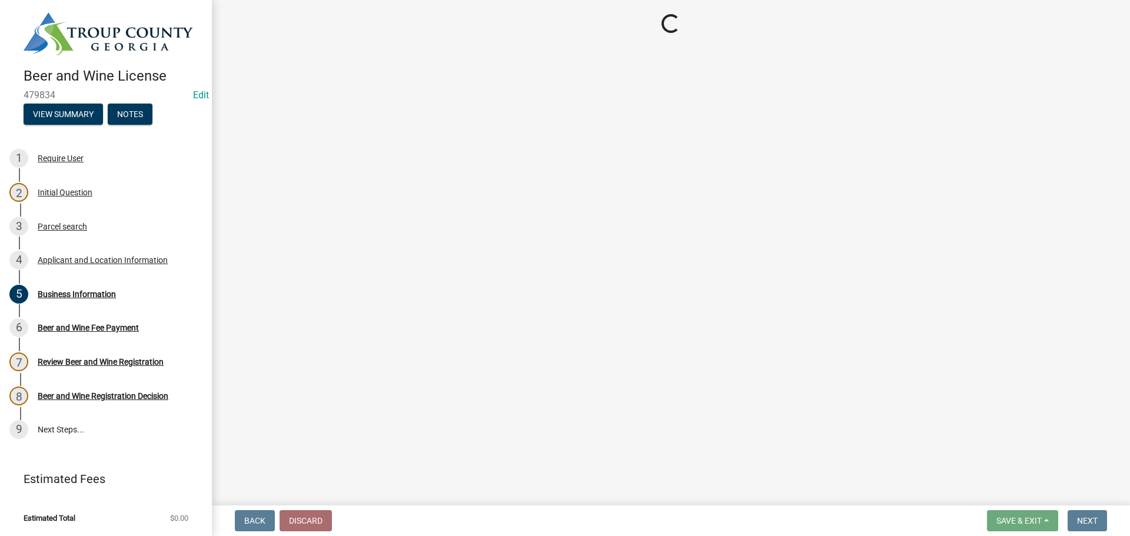
select select "3: 3"
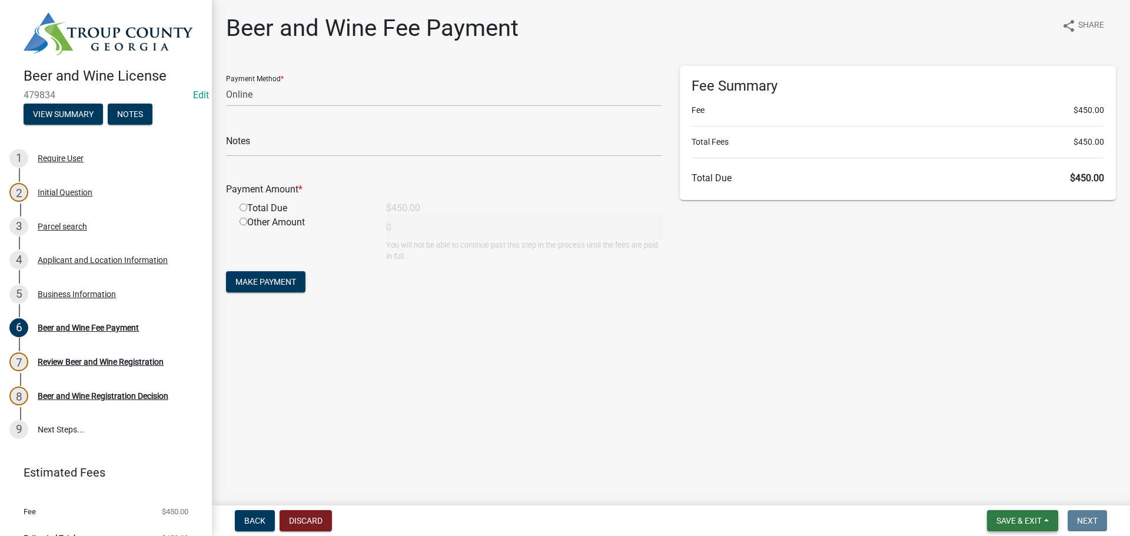
click at [998, 517] on span "Save & Exit" at bounding box center [1018, 520] width 45 height 9
click at [994, 493] on button "Save & Exit" at bounding box center [1011, 490] width 94 height 28
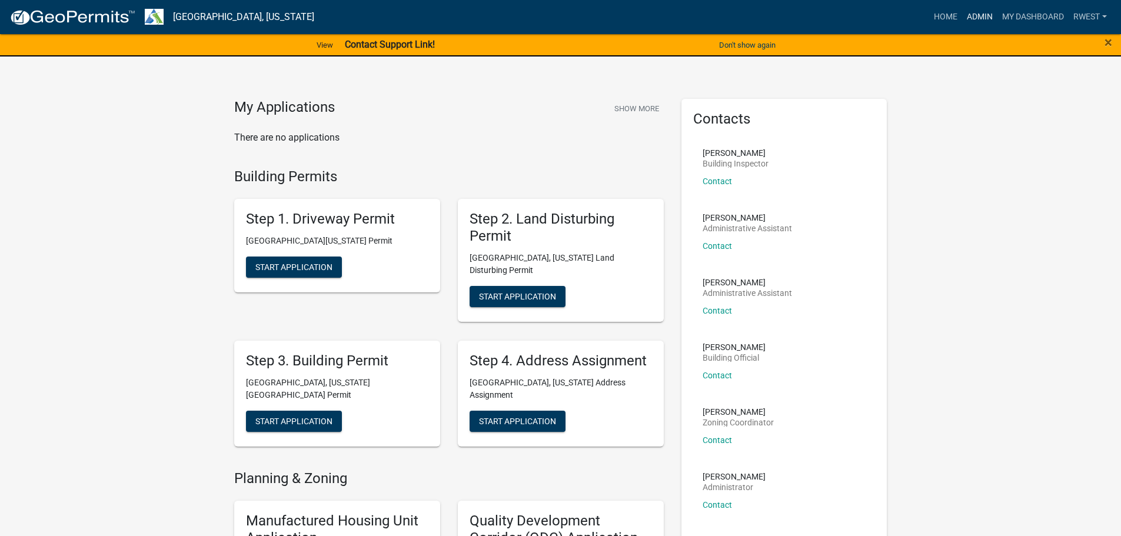
click at [983, 21] on link "Admin" at bounding box center [979, 17] width 35 height 22
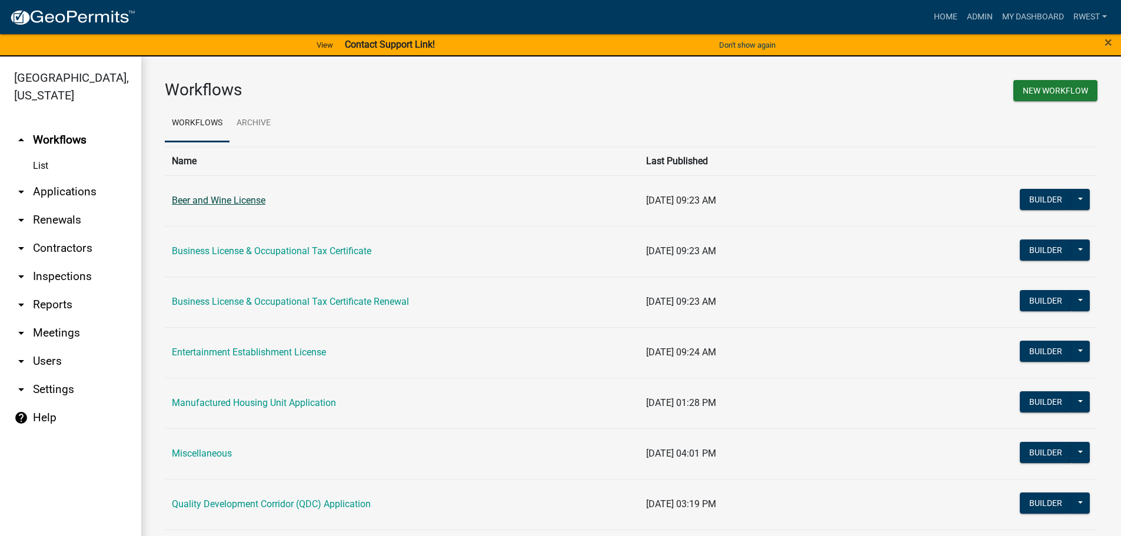
click at [238, 204] on link "Beer and Wine License" at bounding box center [219, 200] width 94 height 11
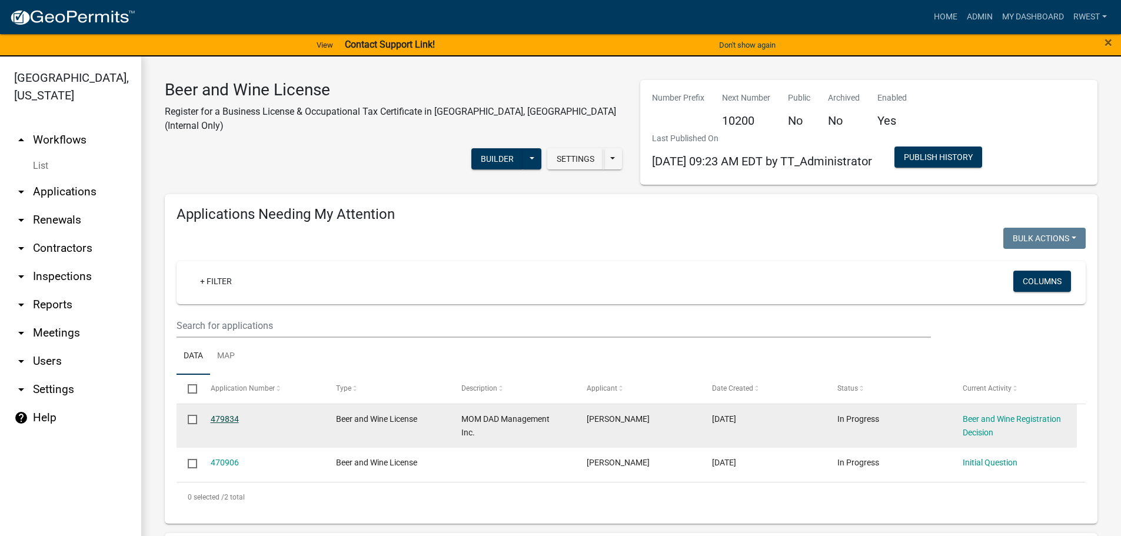
click at [220, 419] on link "479834" at bounding box center [225, 418] width 28 height 9
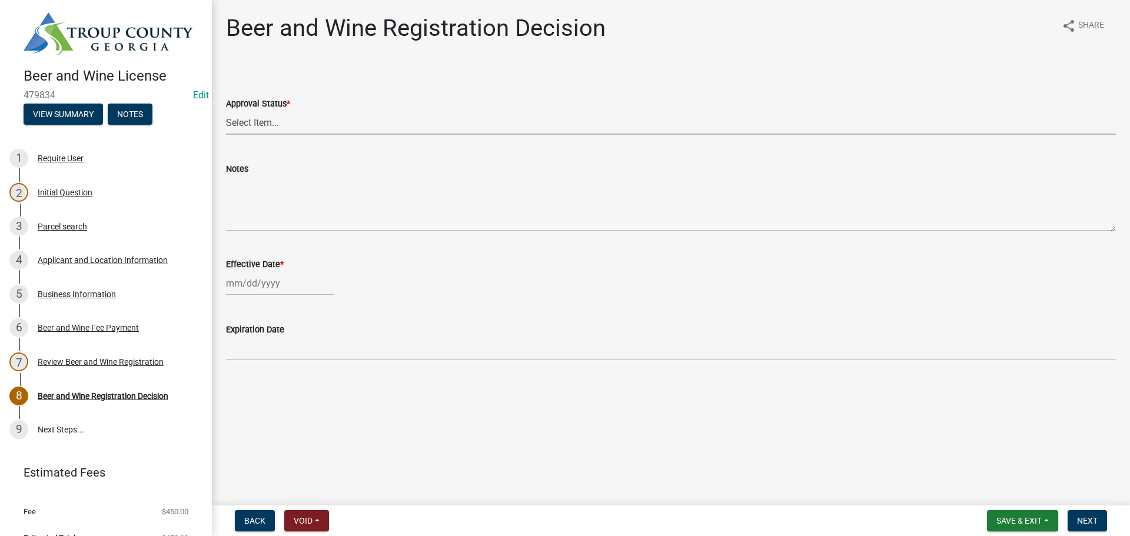
click at [259, 124] on select "Select Item... Approved Denied" at bounding box center [671, 123] width 890 height 24
click at [226, 111] on select "Select Item... Approved Denied" at bounding box center [671, 123] width 890 height 24
select select "94a5fd71-b561-4177-82dd-12b725ab58e5"
click at [274, 284] on div at bounding box center [280, 283] width 108 height 24
select select "9"
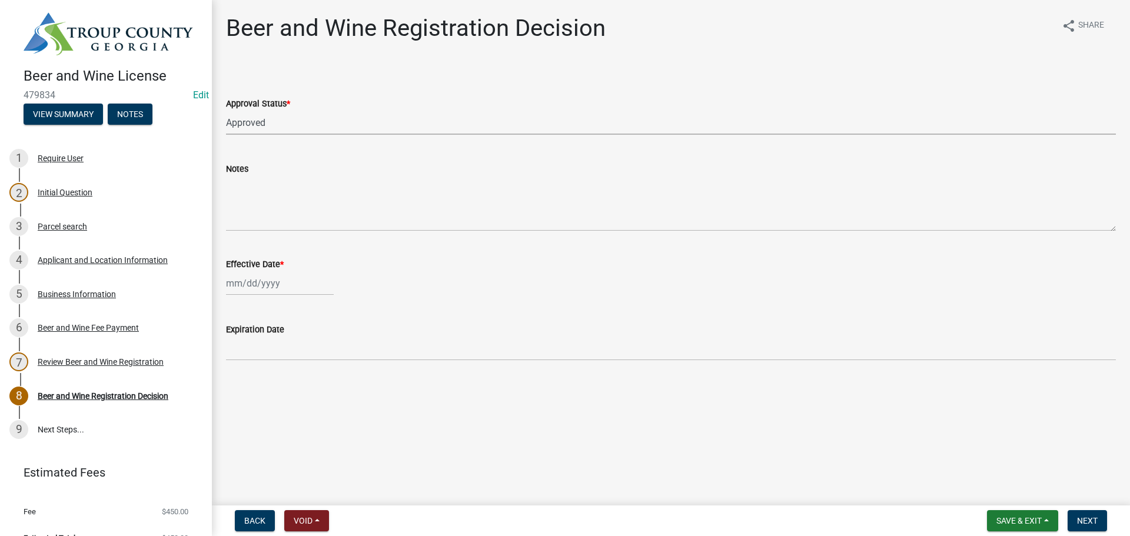
select select "2025"
click at [279, 384] on div "17" at bounding box center [275, 383] width 19 height 19
type input "[DATE]"
click at [1094, 524] on span "Next" at bounding box center [1087, 520] width 21 height 9
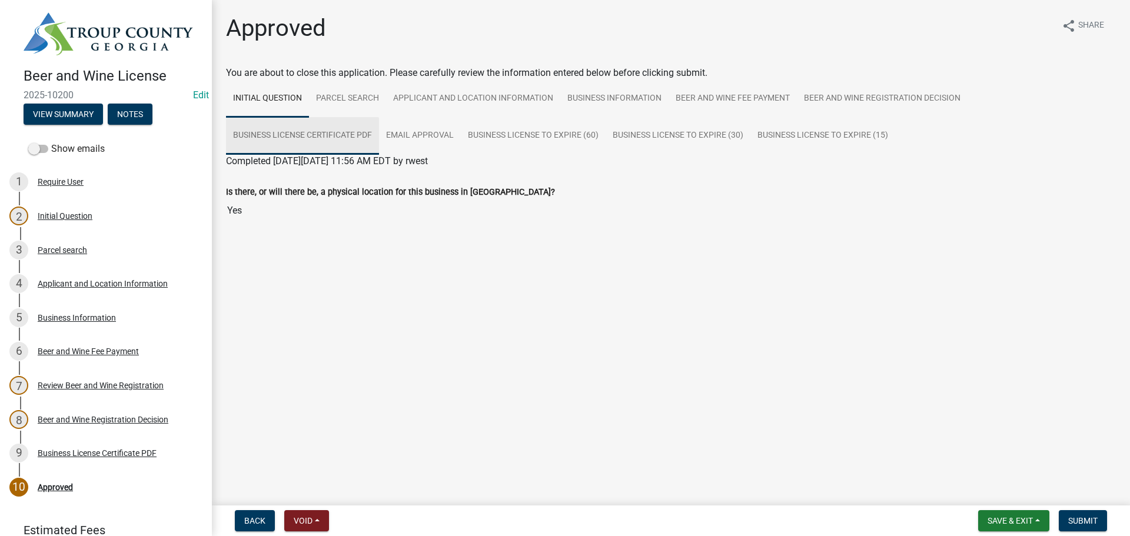
click at [335, 138] on link "Business License Certificate PDF" at bounding box center [302, 136] width 153 height 38
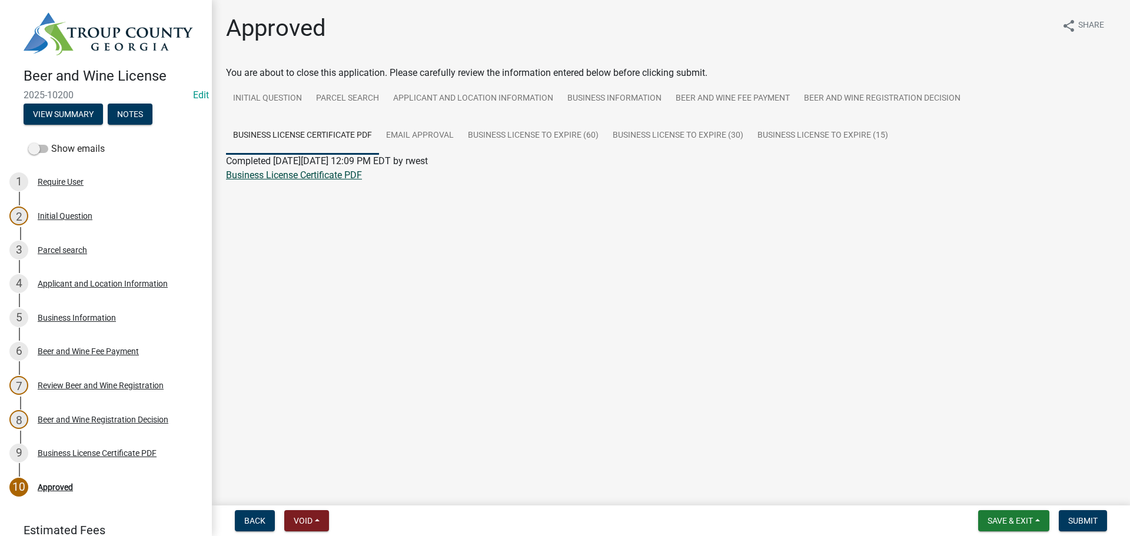
click at [321, 177] on link "Business License Certificate PDF" at bounding box center [294, 174] width 136 height 11
click at [118, 349] on div "Beer and Wine Fee Payment" at bounding box center [88, 351] width 101 height 8
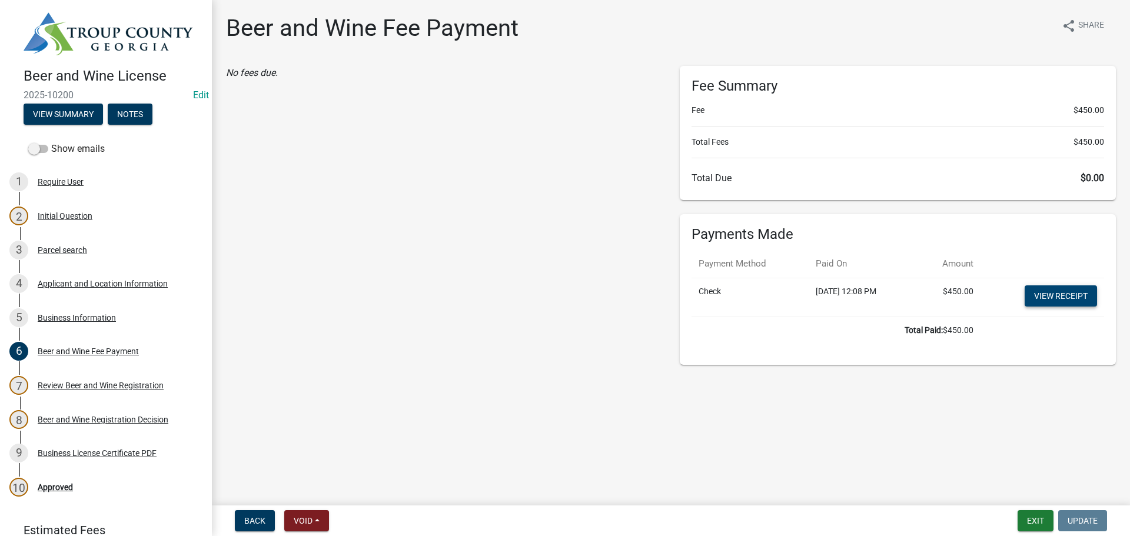
click at [1041, 297] on link "View receipt" at bounding box center [1060, 295] width 72 height 21
drag, startPoint x: 81, startPoint y: 412, endPoint x: 78, endPoint y: 425, distance: 14.0
click at [81, 415] on div "Beer and Wine Registration Decision" at bounding box center [103, 419] width 131 height 8
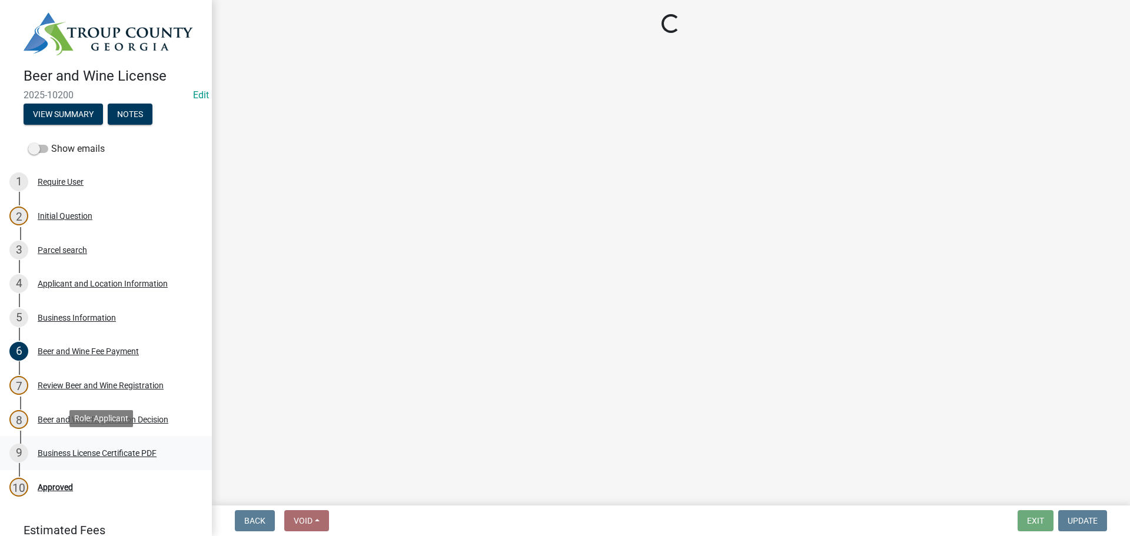
select select "94a5fd71-b561-4177-82dd-12b725ab58e5"
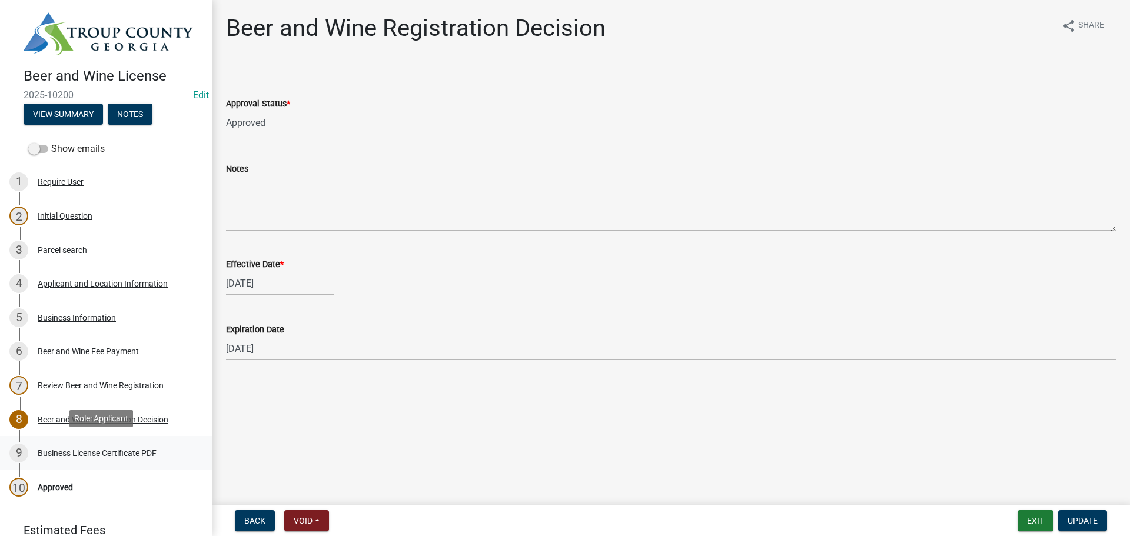
click at [88, 452] on div "Business License Certificate PDF" at bounding box center [97, 453] width 119 height 8
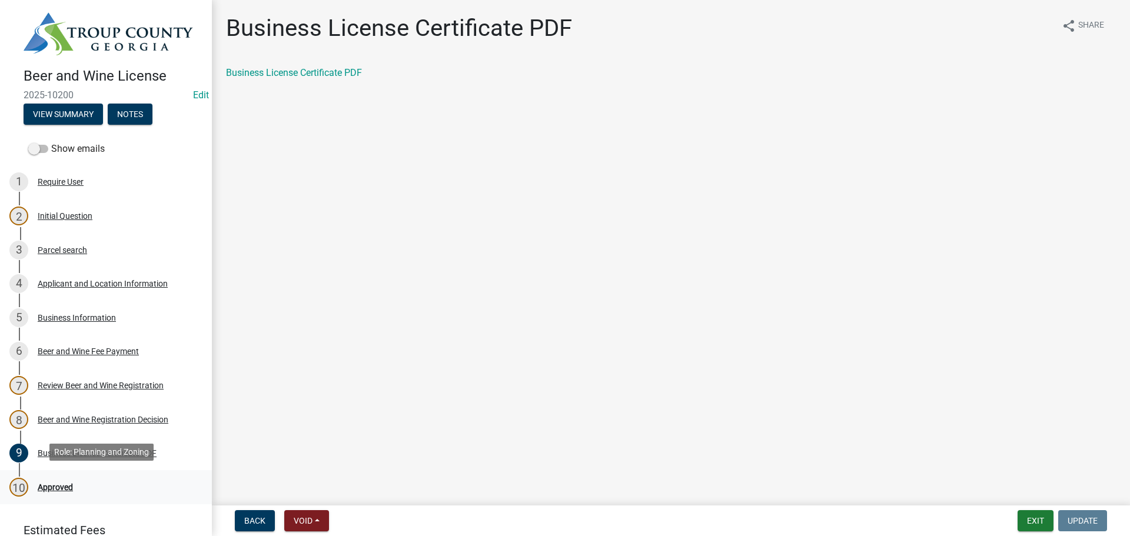
click at [56, 484] on div "Approved" at bounding box center [55, 487] width 35 height 8
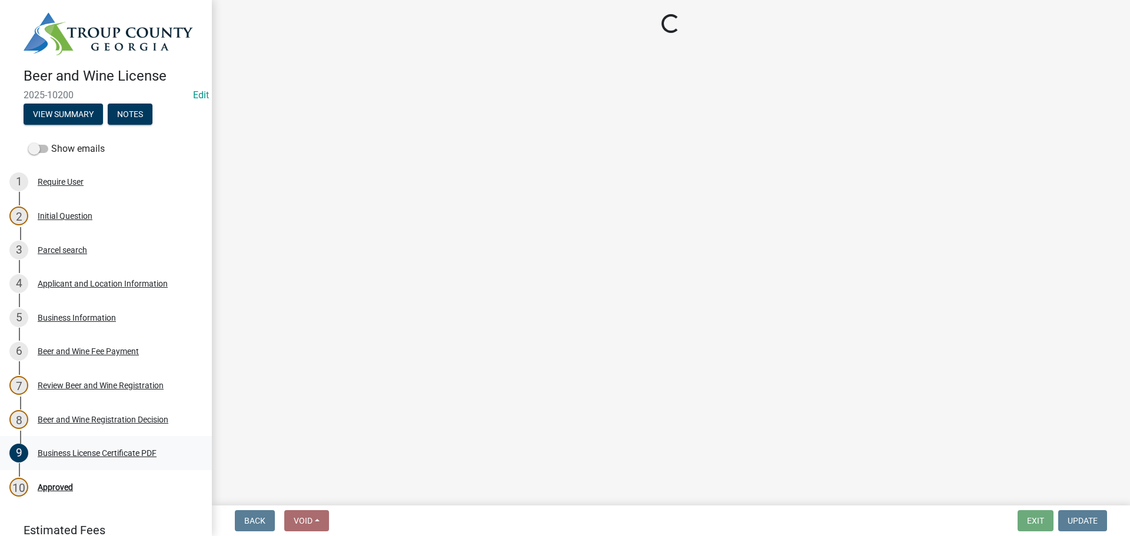
click at [39, 449] on div "Business License Certificate PDF" at bounding box center [97, 453] width 119 height 8
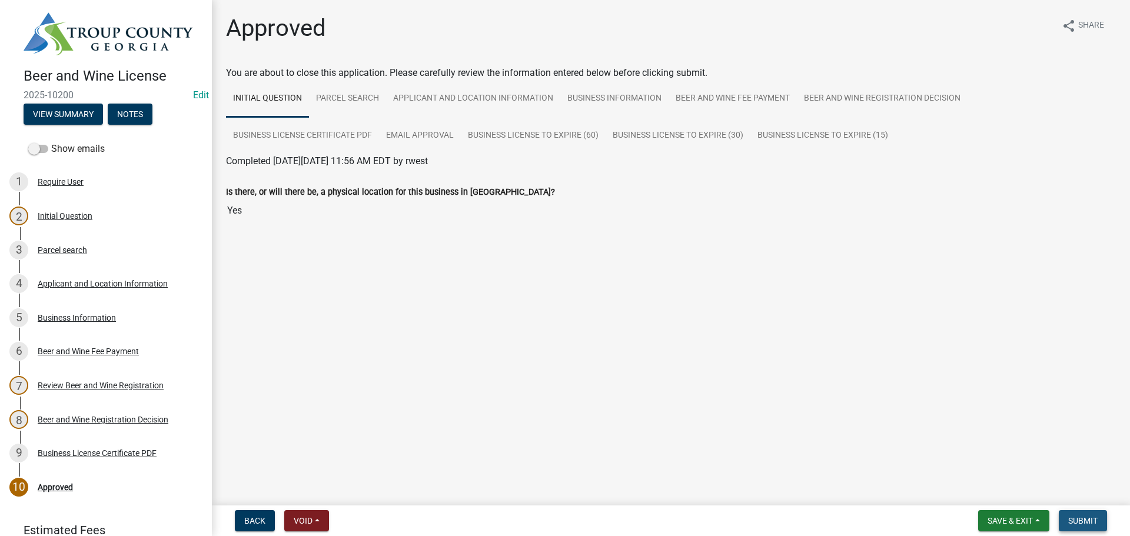
click at [1084, 524] on span "Submit" at bounding box center [1082, 520] width 29 height 9
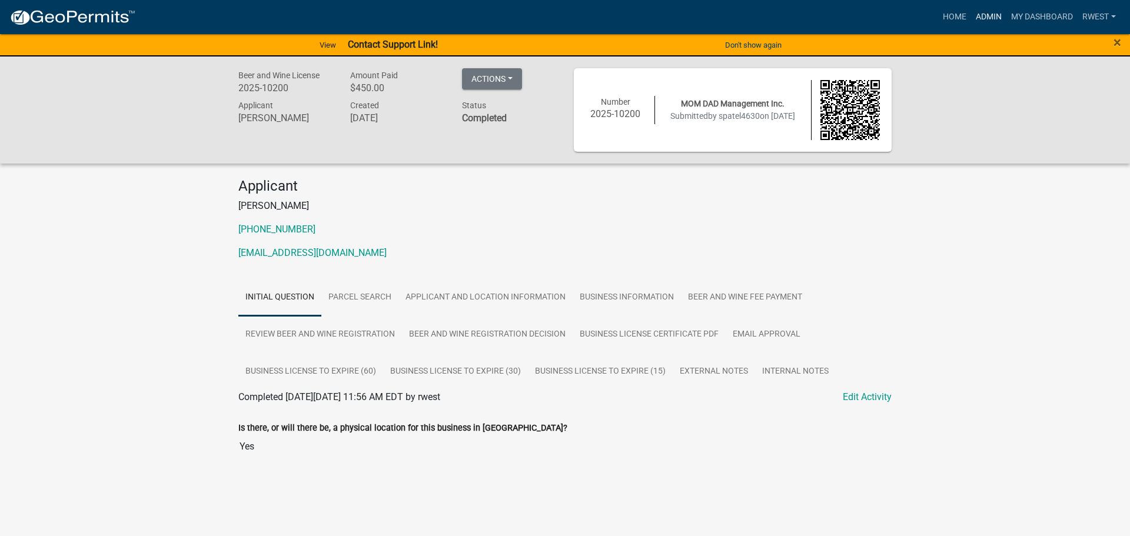
click at [987, 18] on link "Admin" at bounding box center [988, 17] width 35 height 22
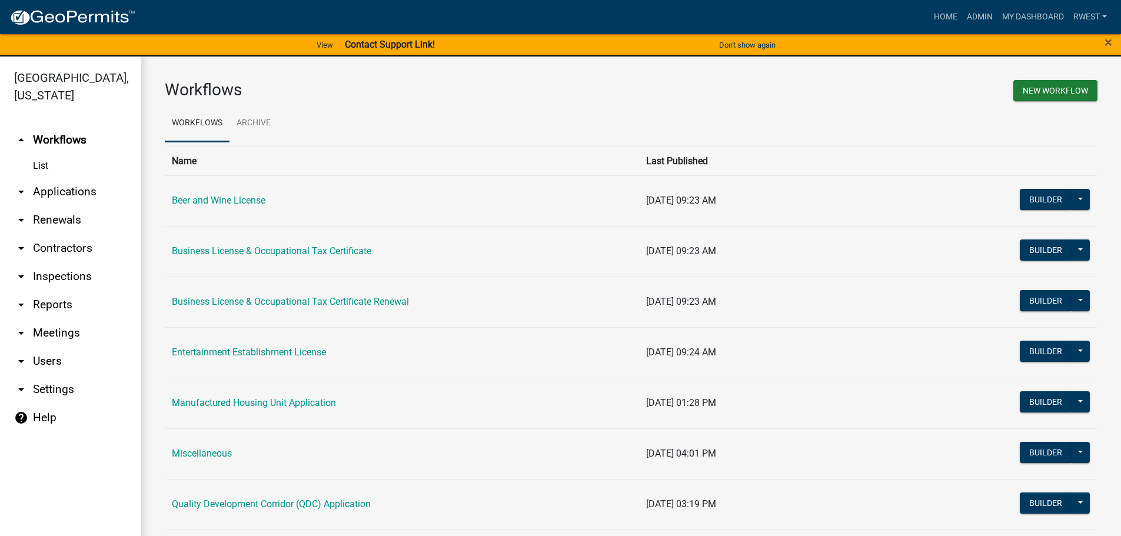
click at [72, 178] on link "arrow_drop_down Applications" at bounding box center [70, 192] width 141 height 28
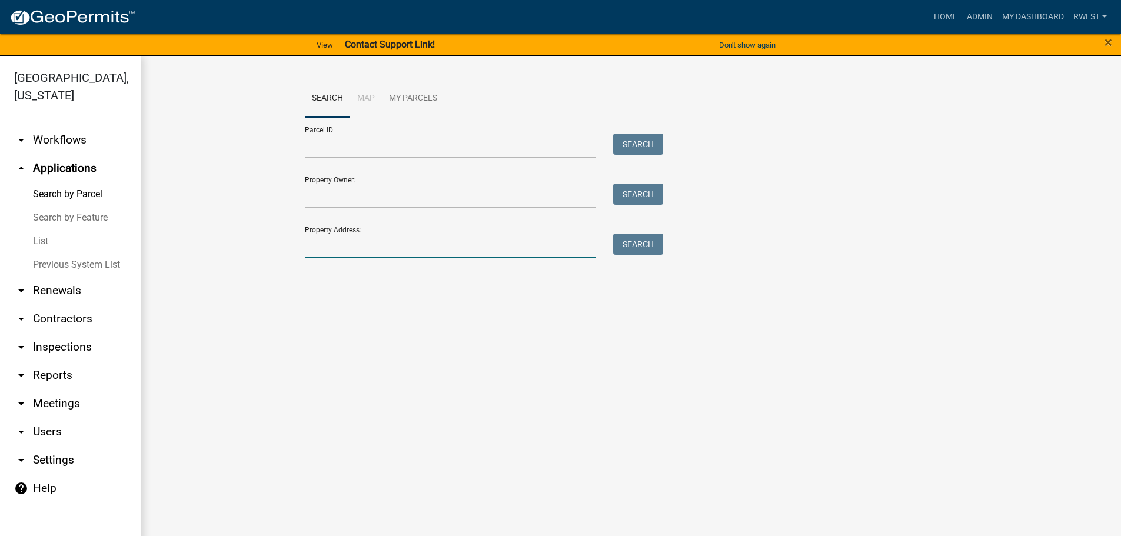
click at [342, 247] on input "Property Address:" at bounding box center [450, 246] width 291 height 24
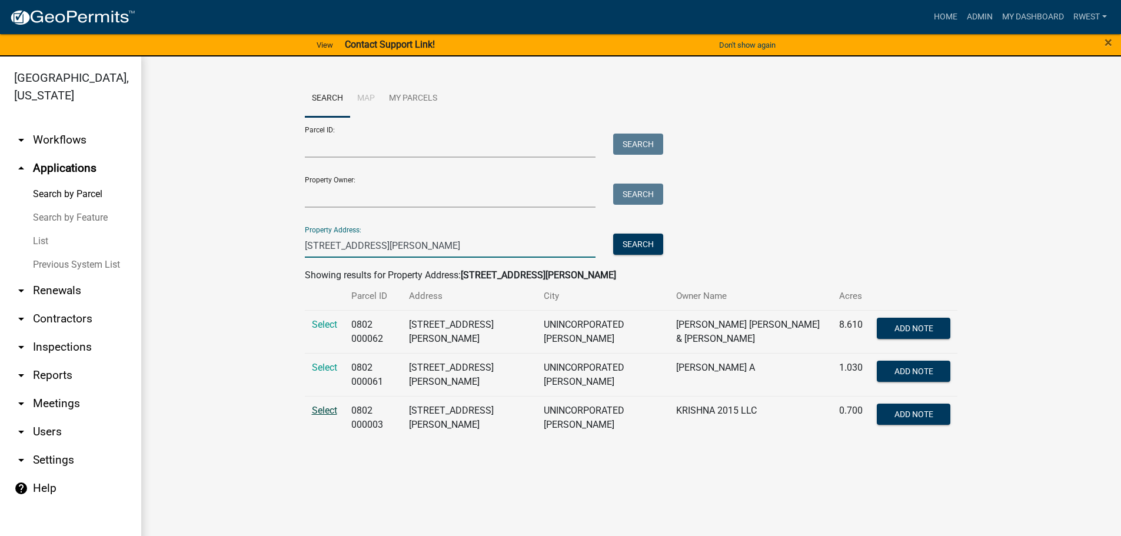
type input "[STREET_ADDRESS][PERSON_NAME]"
click at [314, 405] on span "Select" at bounding box center [324, 410] width 25 height 11
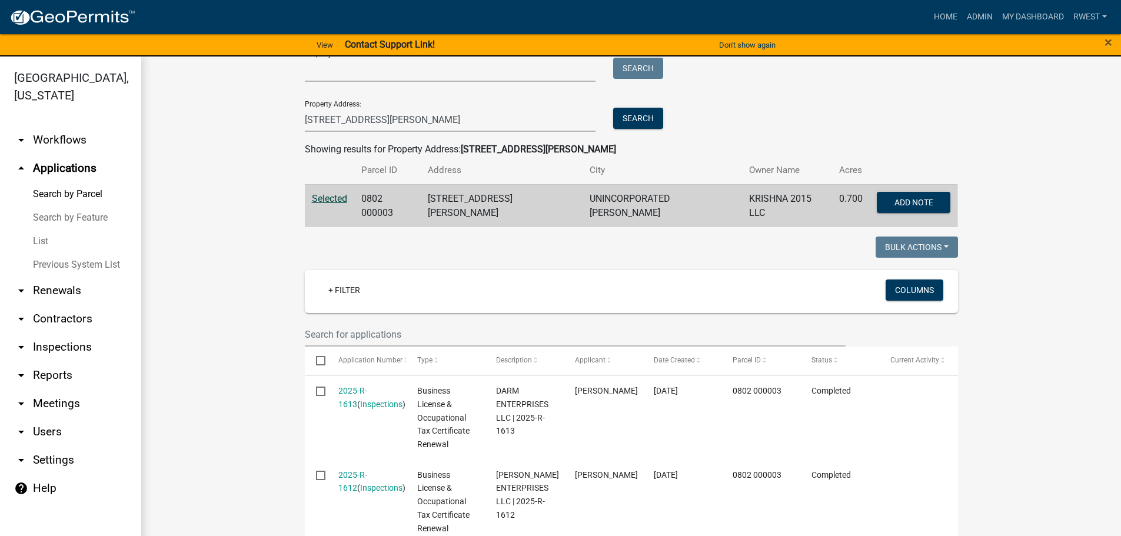
scroll to position [294, 0]
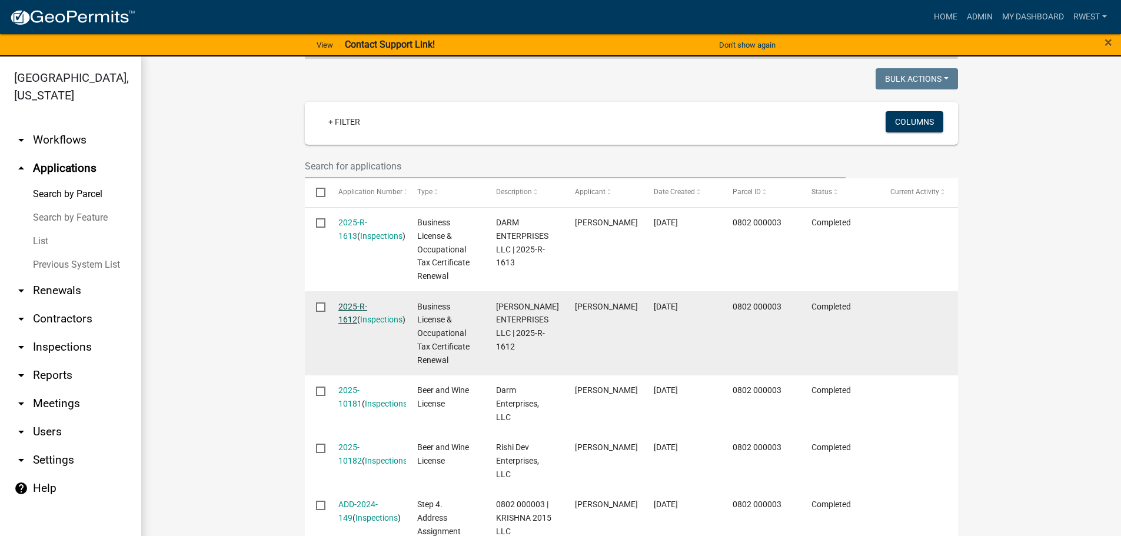
click at [366, 302] on link "2025-R-1612" at bounding box center [352, 313] width 29 height 23
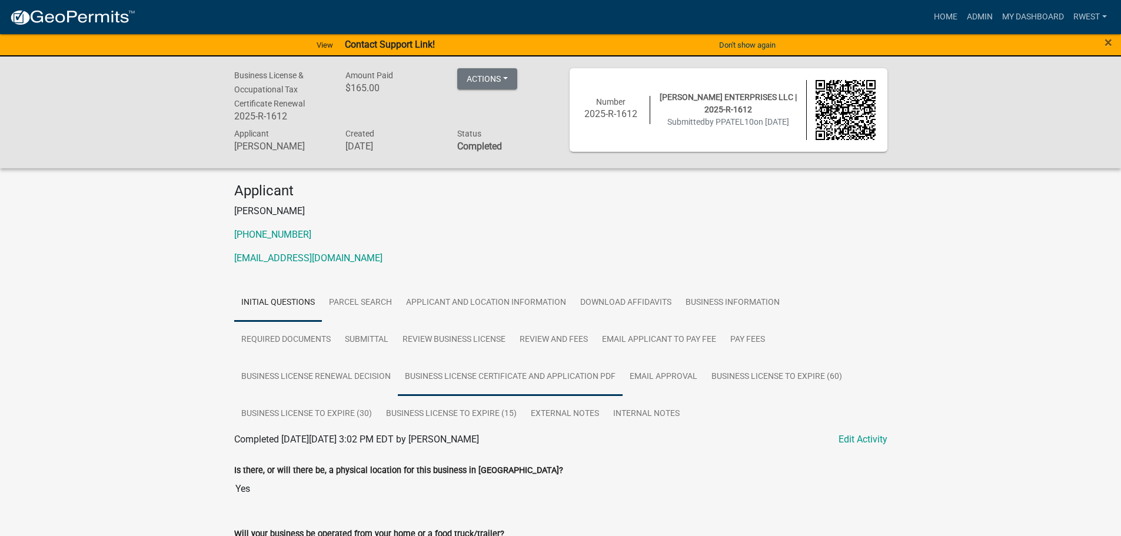
click at [584, 377] on link "Business License Certificate And Application PDF" at bounding box center [510, 377] width 225 height 38
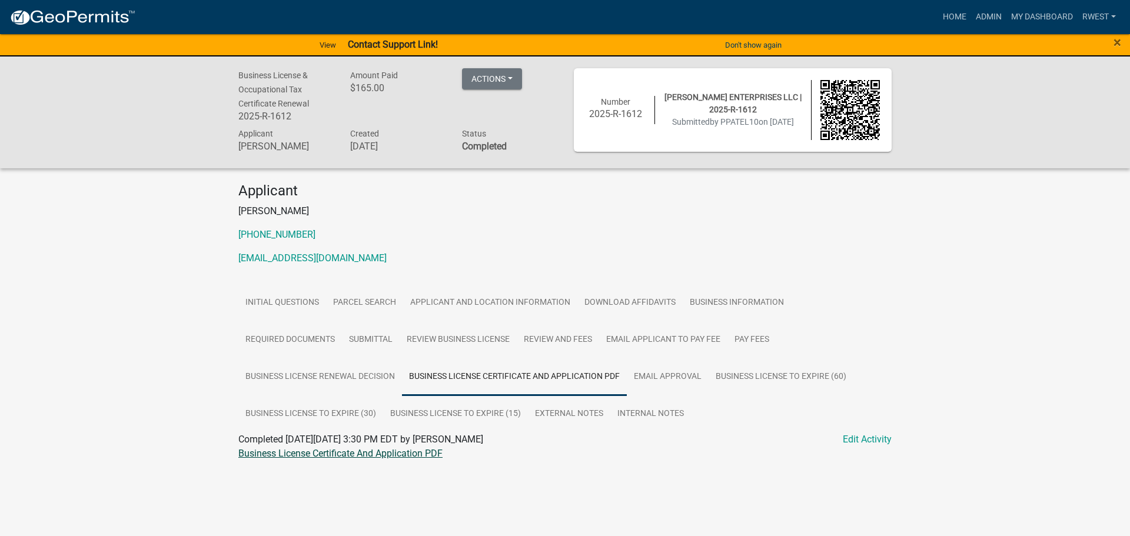
click at [375, 457] on link "Business License Certificate And Application PDF" at bounding box center [340, 453] width 204 height 11
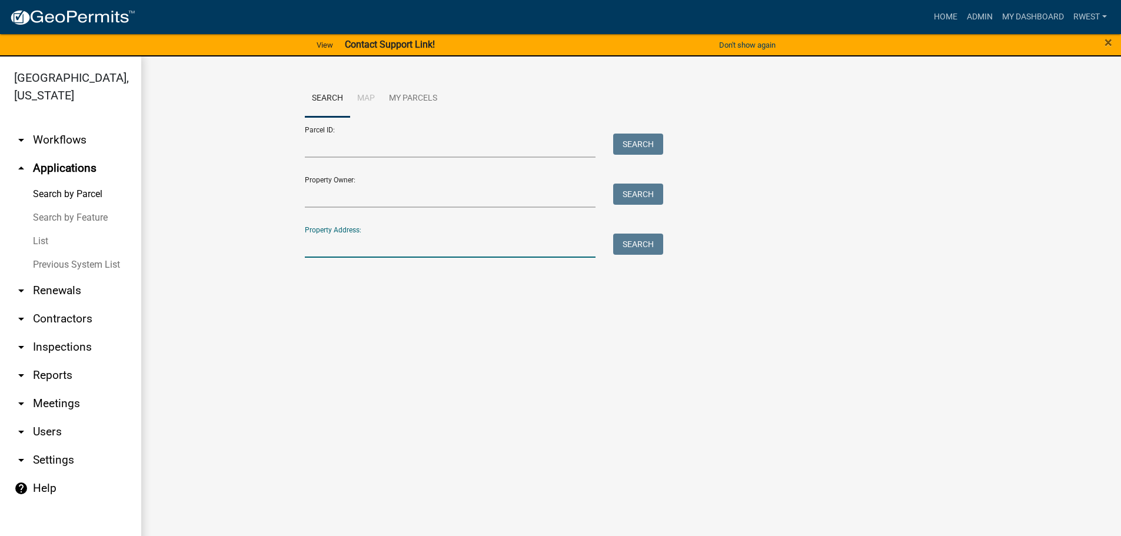
click at [318, 251] on input "Property Address:" at bounding box center [450, 246] width 291 height 24
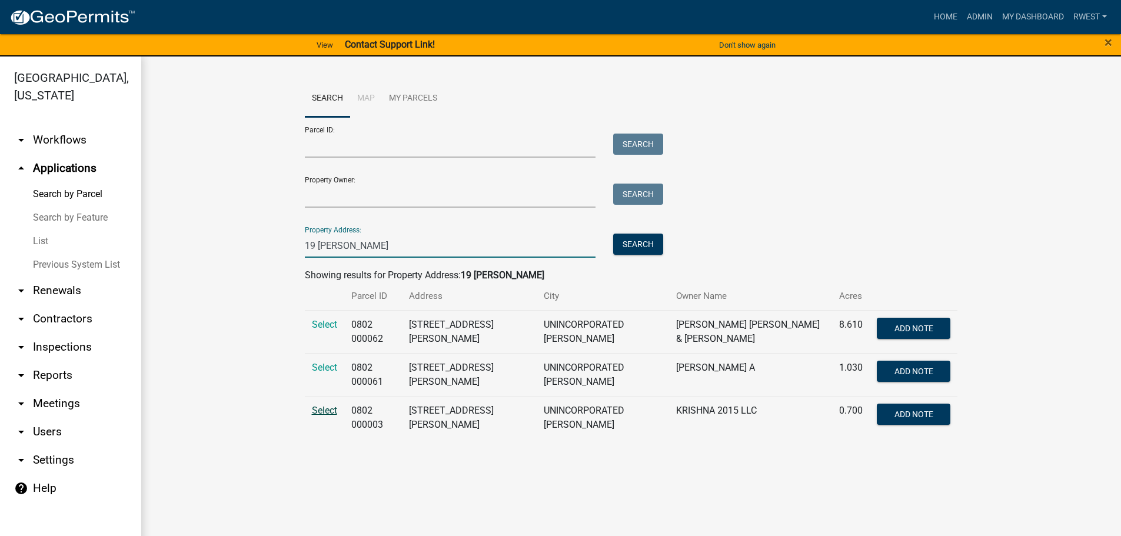
type input "19 [PERSON_NAME]"
click at [328, 405] on span "Select" at bounding box center [324, 410] width 25 height 11
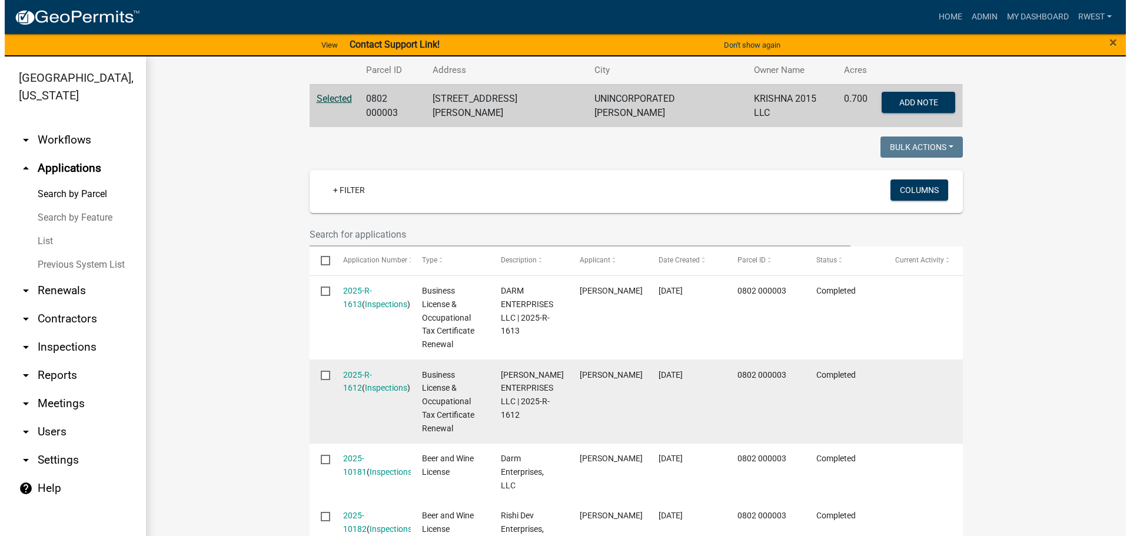
scroll to position [294, 0]
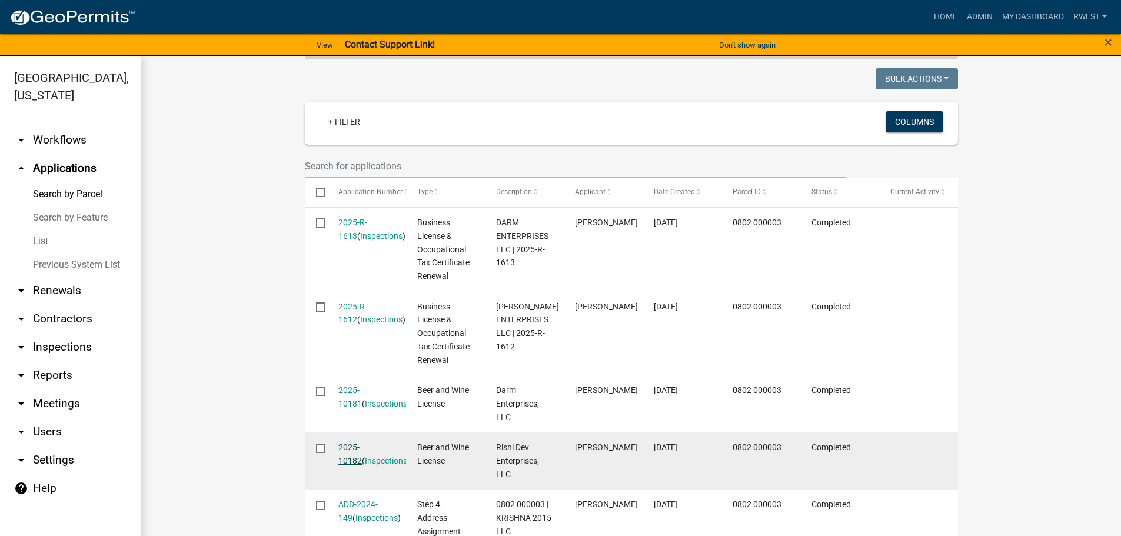
click at [346, 442] on link "2025-10182" at bounding box center [350, 453] width 24 height 23
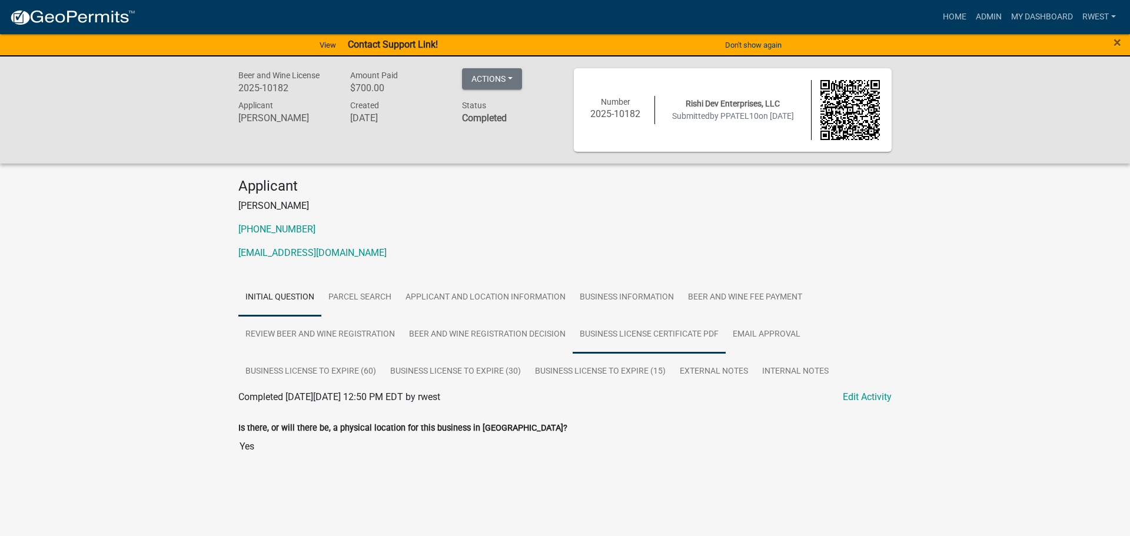
click at [675, 335] on link "Business License Certificate PDF" at bounding box center [648, 335] width 153 height 38
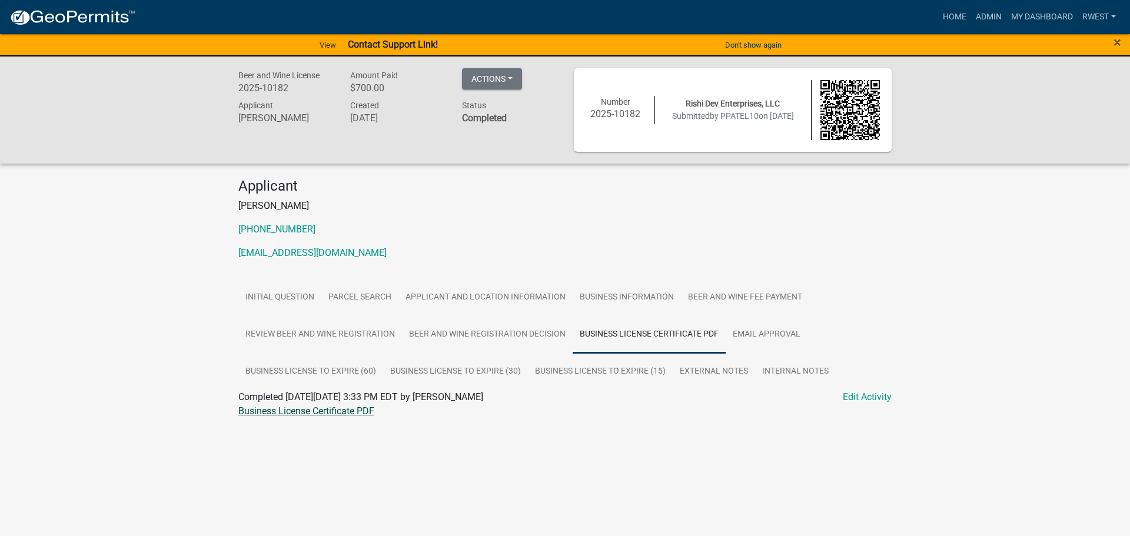
click at [333, 414] on link "Business License Certificate PDF" at bounding box center [306, 410] width 136 height 11
